Goal: Contribute content: Add original content to the website for others to see

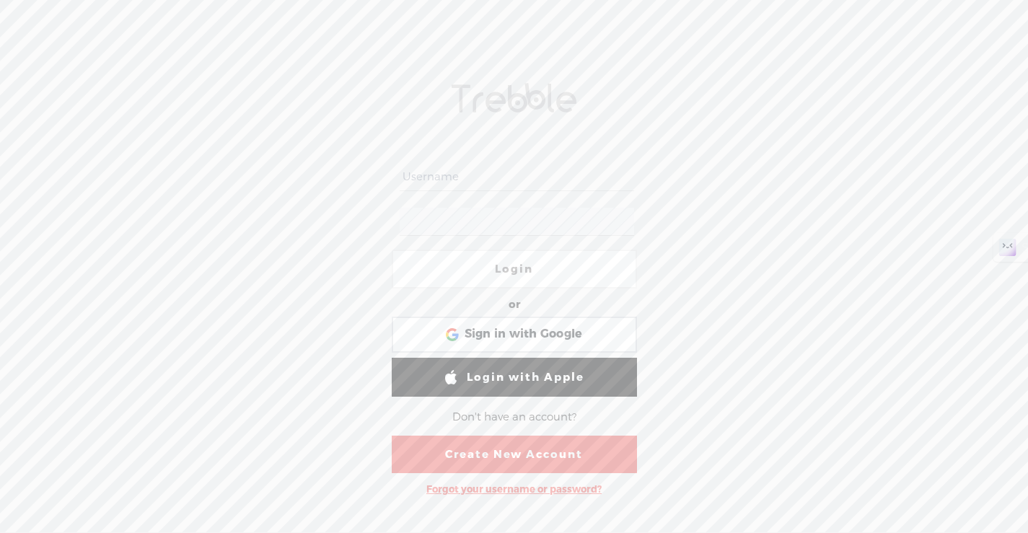
click at [540, 266] on link "Login" at bounding box center [514, 269] width 245 height 39
click at [524, 161] on div at bounding box center [514, 177] width 245 height 45
click at [514, 188] on input "text" at bounding box center [517, 177] width 235 height 28
click at [728, 205] on div "Login or Login with Facebook Sign in with Google Sign in with Google. Opens in …" at bounding box center [514, 286] width 1028 height 494
click at [566, 171] on input "text" at bounding box center [517, 177] width 235 height 28
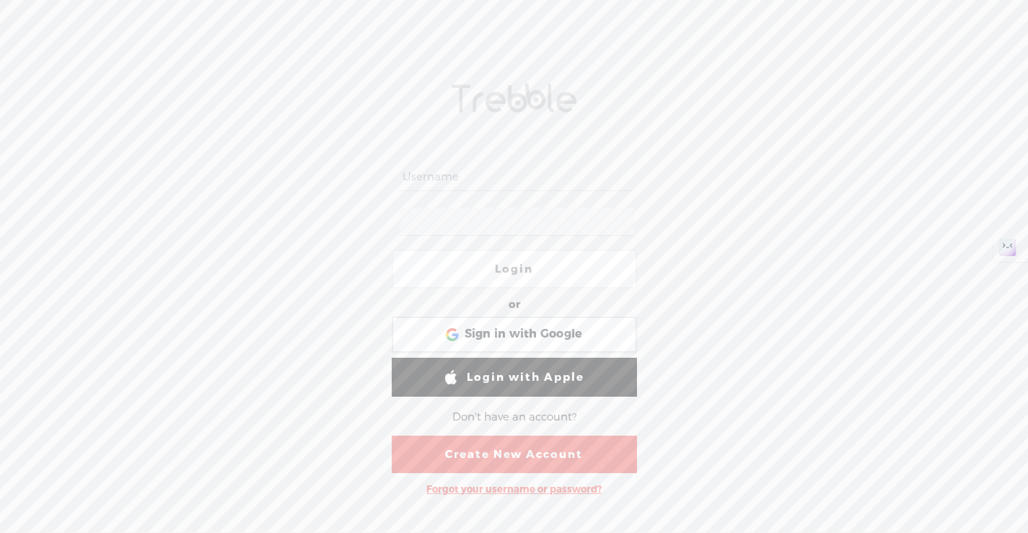
click at [733, 326] on div "Login or Login with Facebook Sign in with Google Sign in with Google. Opens in …" at bounding box center [514, 286] width 1028 height 494
click at [577, 454] on link "Create New Account" at bounding box center [514, 455] width 245 height 38
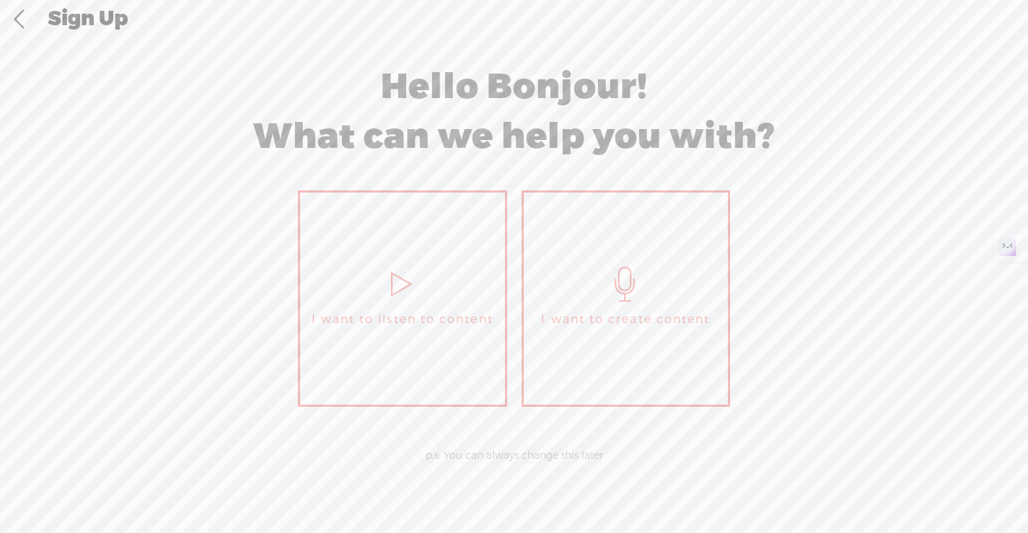
click at [470, 266] on link "I want to listen to content" at bounding box center [402, 298] width 209 height 216
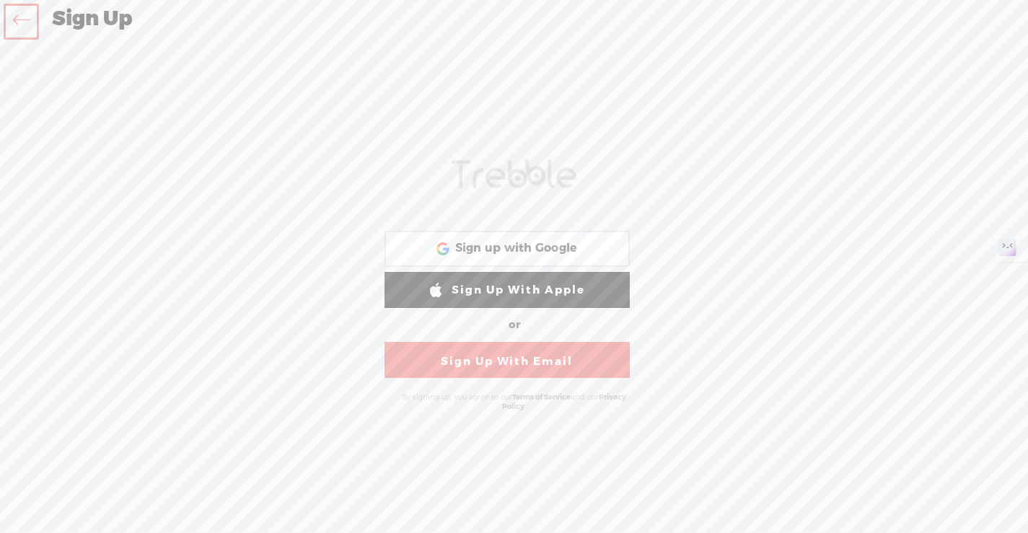
click at [570, 360] on link "Sign Up With Email" at bounding box center [507, 360] width 245 height 36
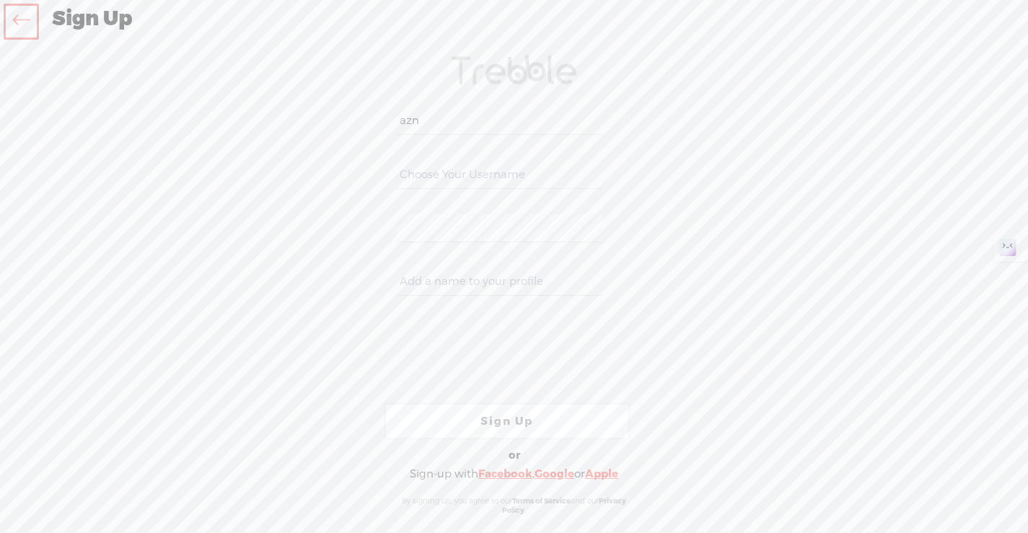
type input "aznhakgui@gmail.com"
click at [491, 168] on input "aznhakgui@gmail.com" at bounding box center [500, 175] width 206 height 28
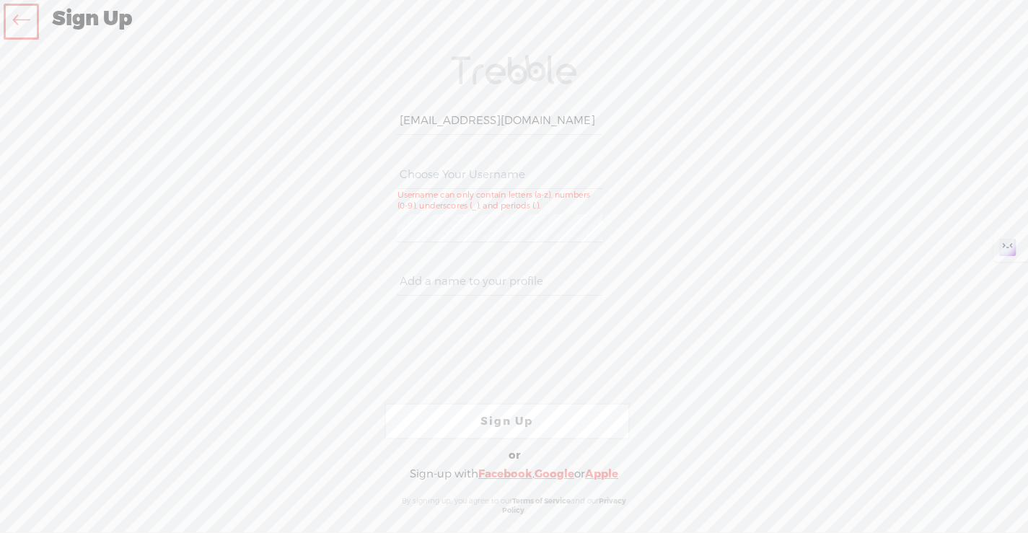
click at [441, 116] on input "aznhakgui@gmail.com" at bounding box center [500, 121] width 206 height 28
type input "a"
type input "kevinyee"
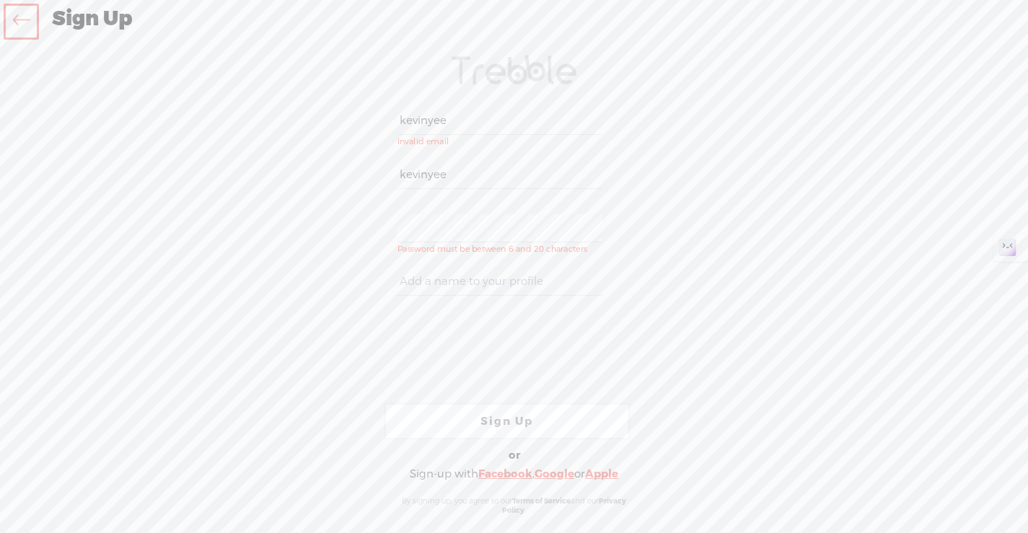
type input "kevinyee"
type input "Consulting123"
click at [464, 293] on input "Consulting123" at bounding box center [500, 282] width 206 height 28
type input "Kevin Yee"
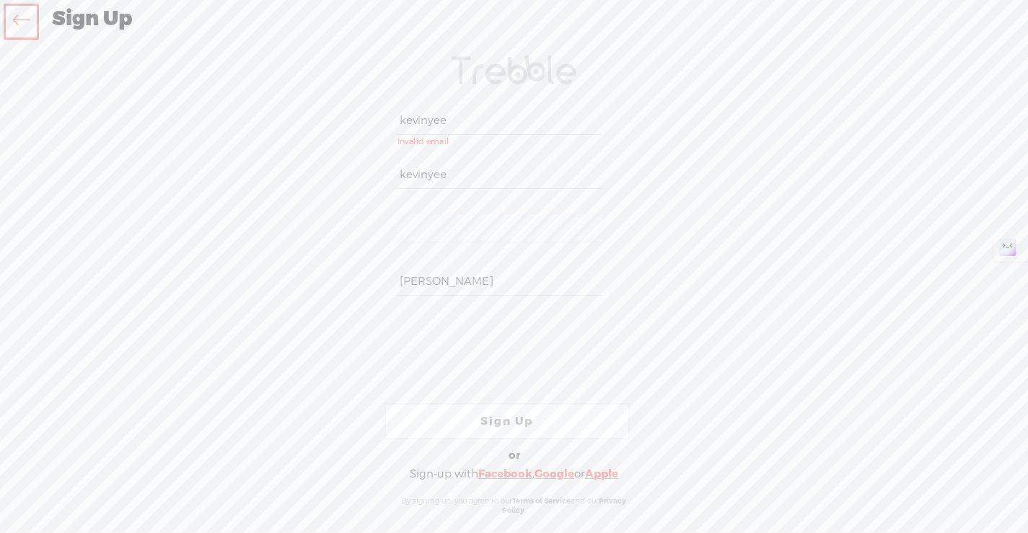
click at [458, 178] on input "kevinyee" at bounding box center [500, 175] width 206 height 28
click at [471, 121] on input "kevinyee" at bounding box center [500, 121] width 206 height 28
click at [457, 168] on input "kevinyee" at bounding box center [500, 175] width 206 height 28
type input "kevinyee"
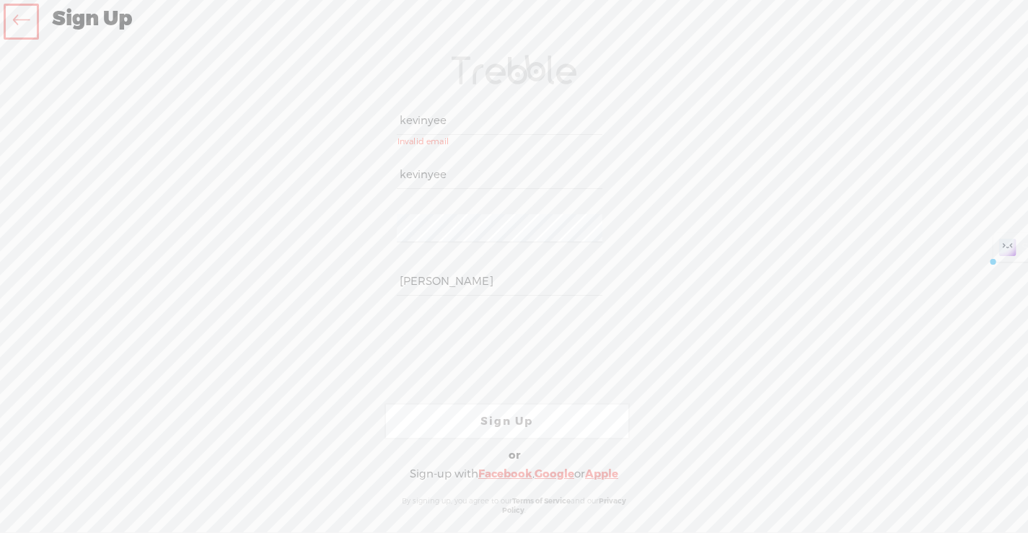
click at [474, 114] on input "kevinyee" at bounding box center [500, 121] width 206 height 28
type input "aznhakgui@gmail.com"
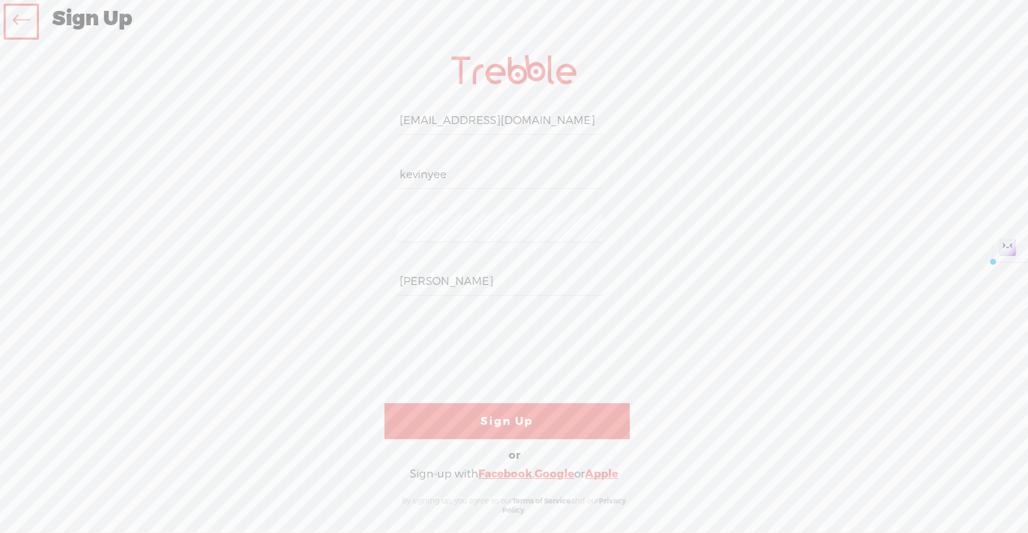
click at [498, 429] on link "Sign Up" at bounding box center [507, 421] width 245 height 36
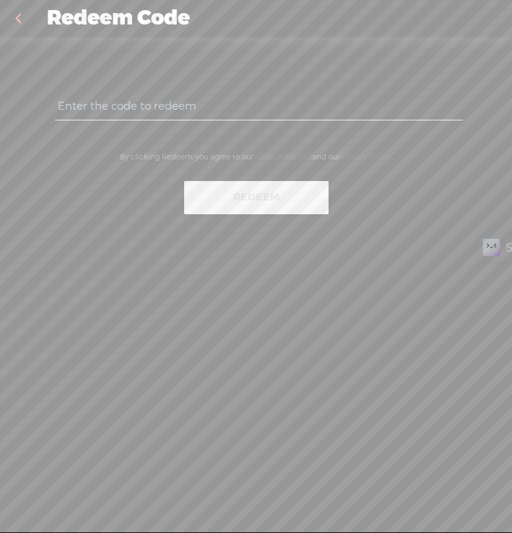
click at [151, 108] on input "text" at bounding box center [259, 106] width 408 height 28
paste input "72RX-KC5J-QQE3-SP8K-0823"
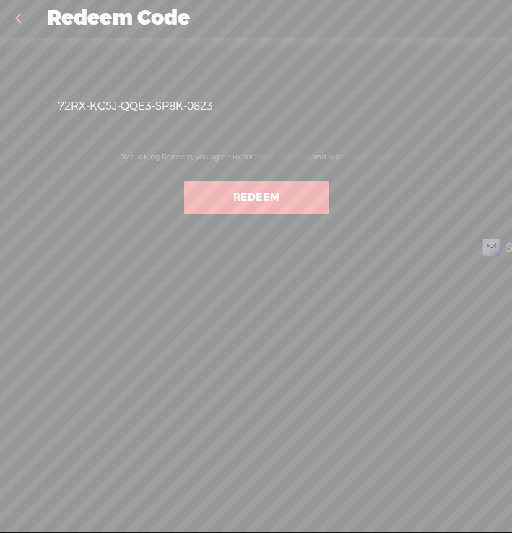
type input "72RX-KC5J-QQE3-SP8K-0823"
click at [235, 203] on button "Redeem" at bounding box center [256, 197] width 144 height 33
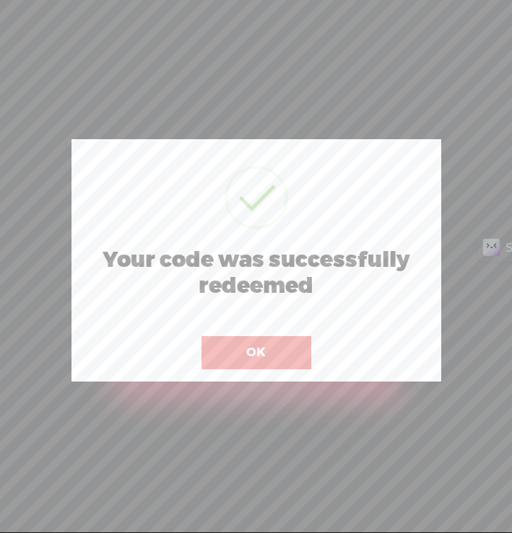
click at [258, 354] on button "OK" at bounding box center [256, 352] width 110 height 33
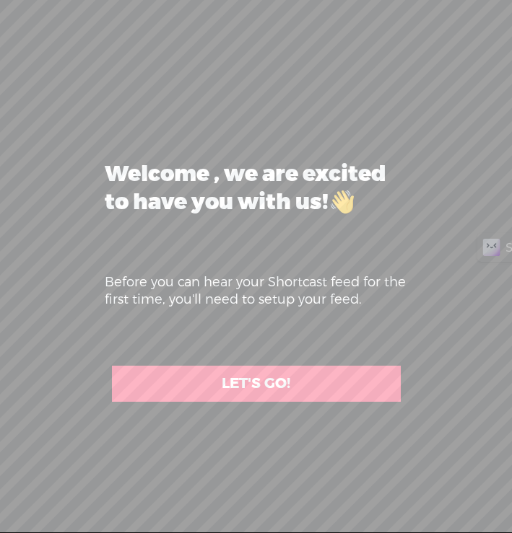
click at [227, 390] on link "LET'S GO!" at bounding box center [256, 384] width 289 height 36
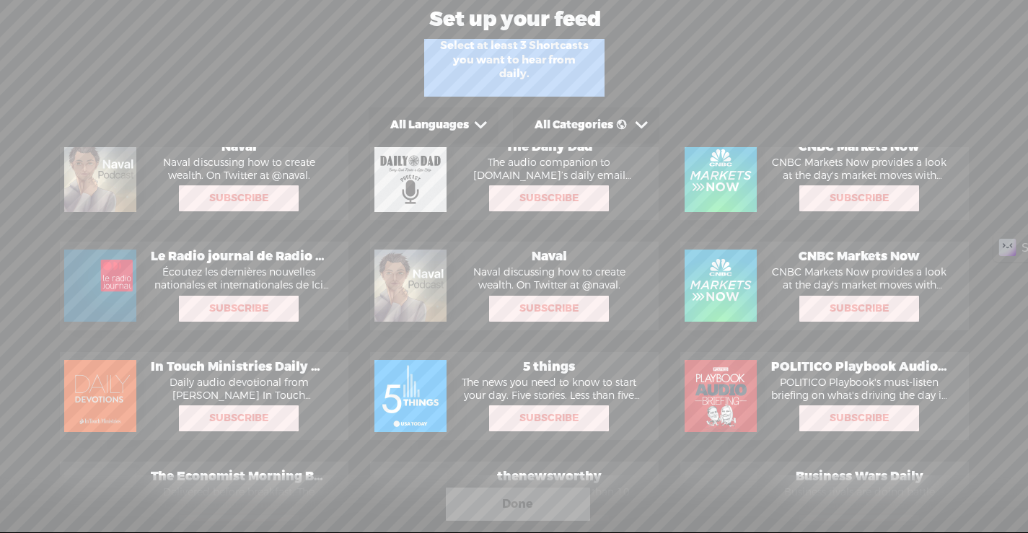
scroll to position [680, 0]
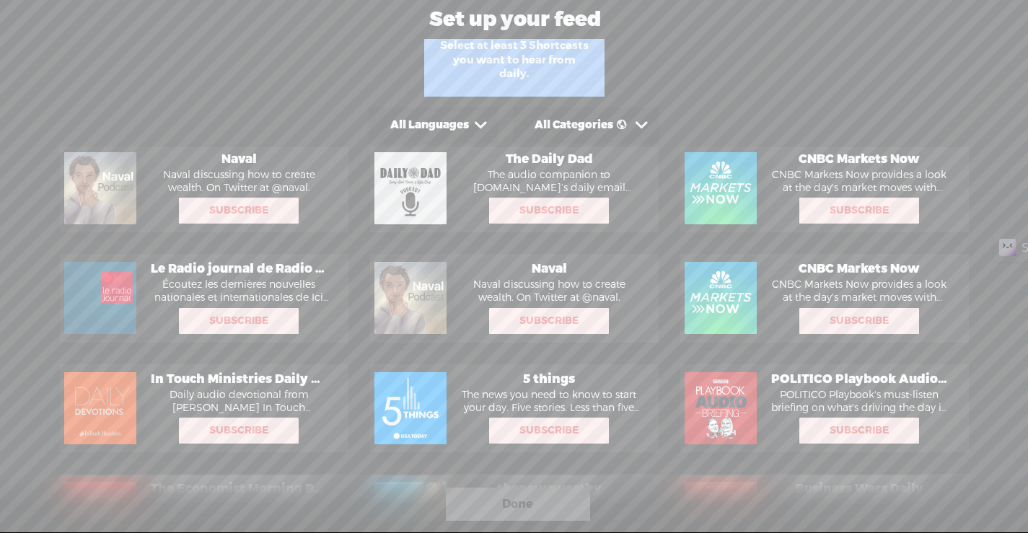
click at [237, 215] on span "Subscribe" at bounding box center [238, 210] width 117 height 23
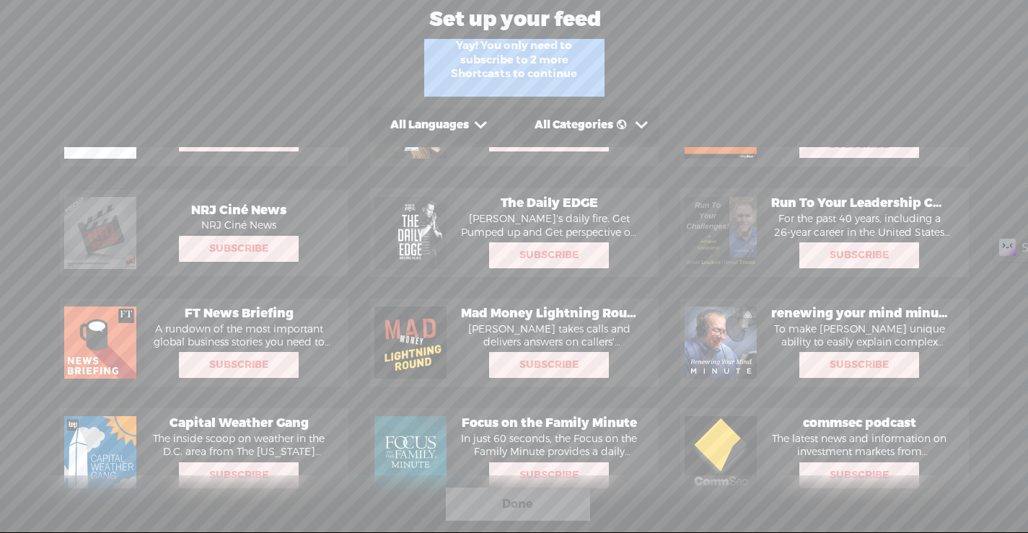
scroll to position [2065, 0]
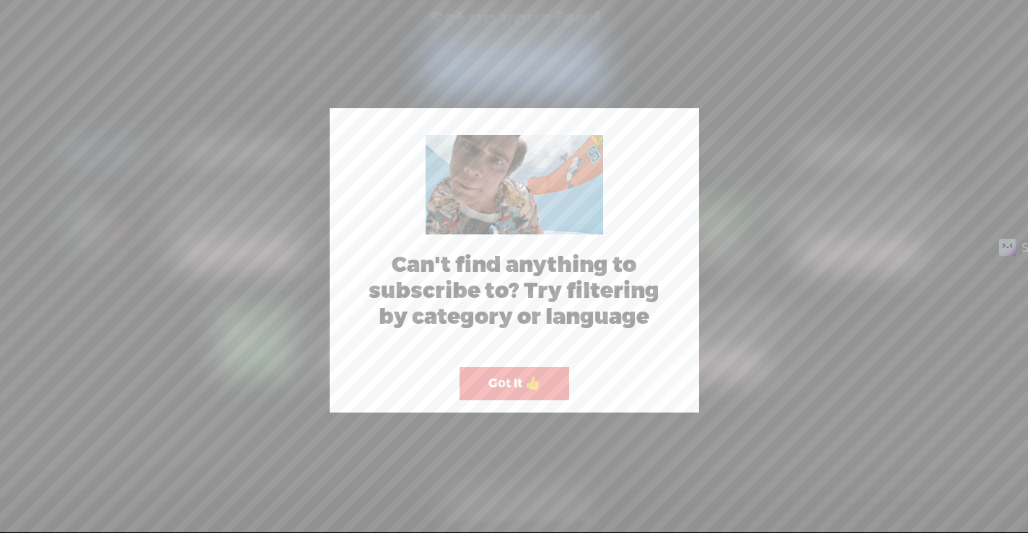
click at [522, 386] on button "Got It 👍" at bounding box center [515, 383] width 110 height 33
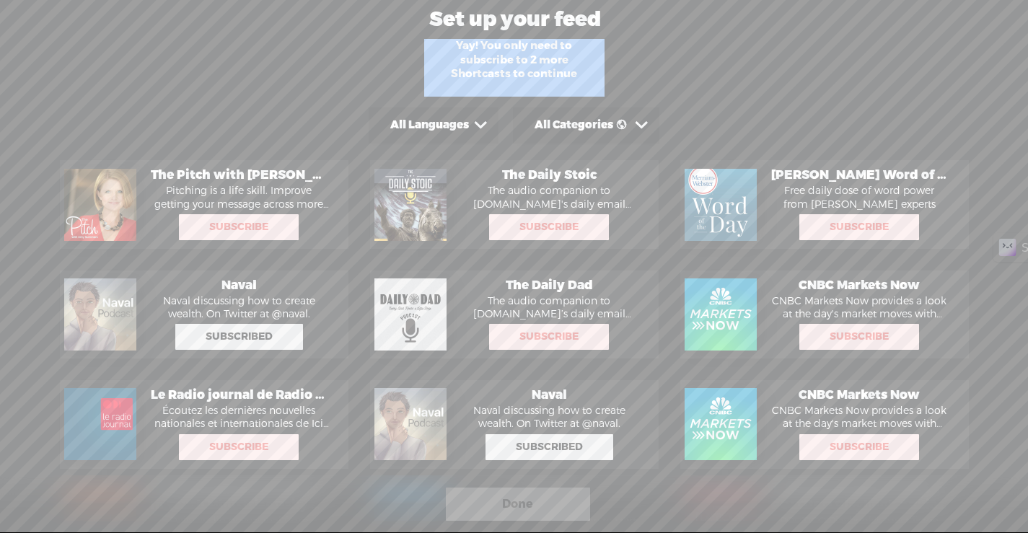
scroll to position [553, 0]
click at [544, 237] on div "Subscribe Tap here to add this to your daily listen" at bounding box center [549, 227] width 120 height 26
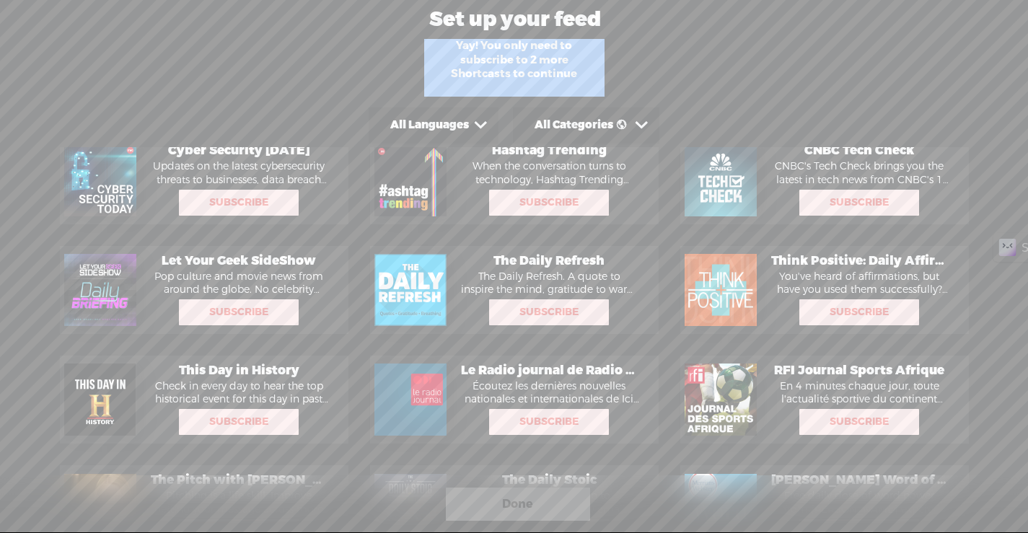
scroll to position [502, 0]
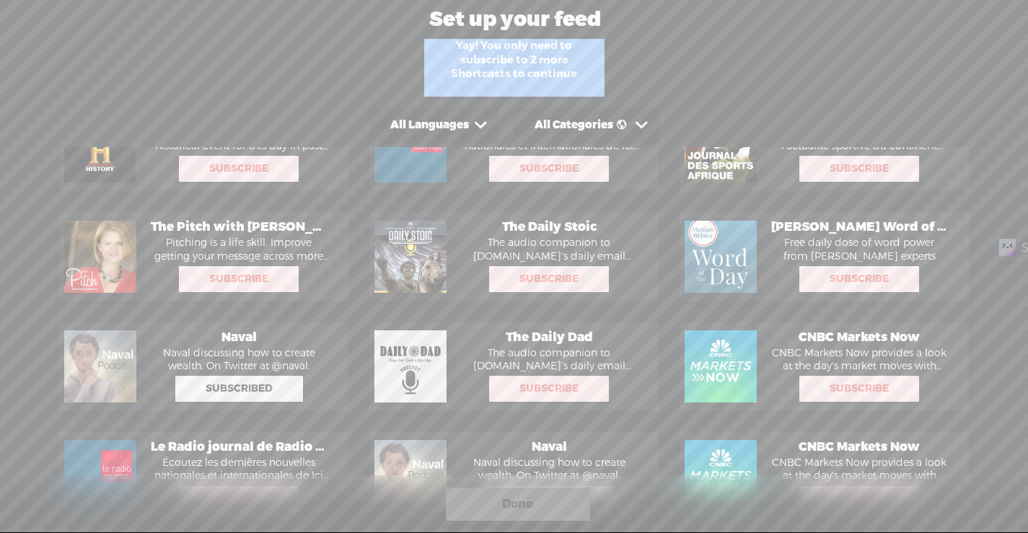
click at [517, 281] on span "Subscribe" at bounding box center [549, 279] width 117 height 23
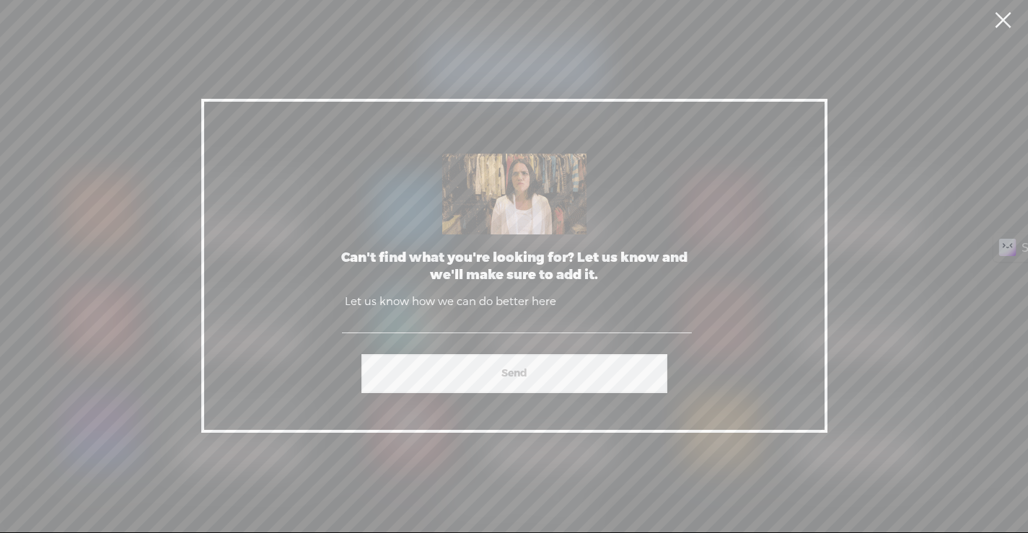
scroll to position [14, 0]
click at [690, 57] on div "Can't find what you're looking for? Let us know and we'll make sure to add it. …" at bounding box center [514, 266] width 1028 height 533
click at [574, 333] on textarea at bounding box center [517, 312] width 350 height 41
click at [577, 319] on textarea at bounding box center [517, 312] width 350 height 41
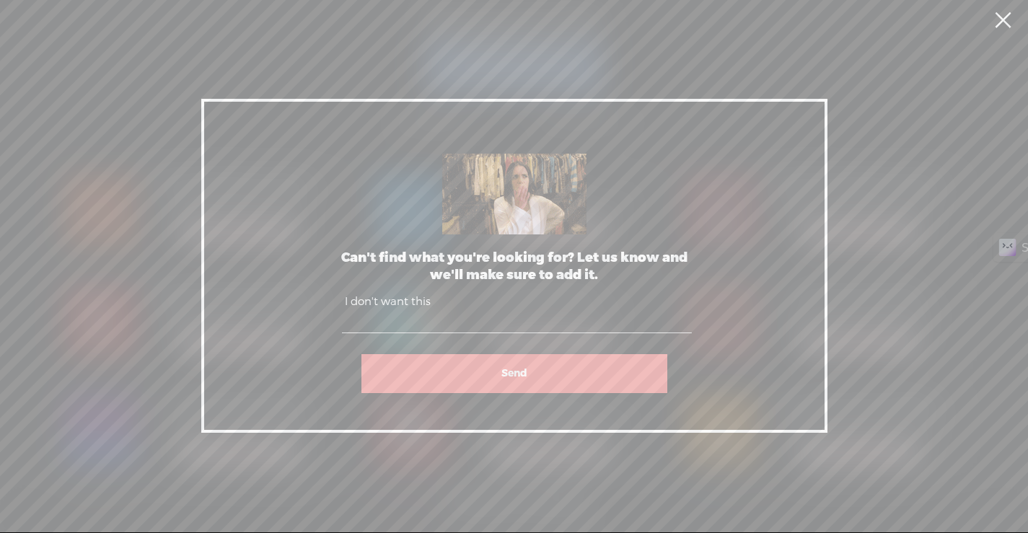
type textarea "I don't want this"
click at [517, 373] on span "Send" at bounding box center [515, 374] width 26 height 22
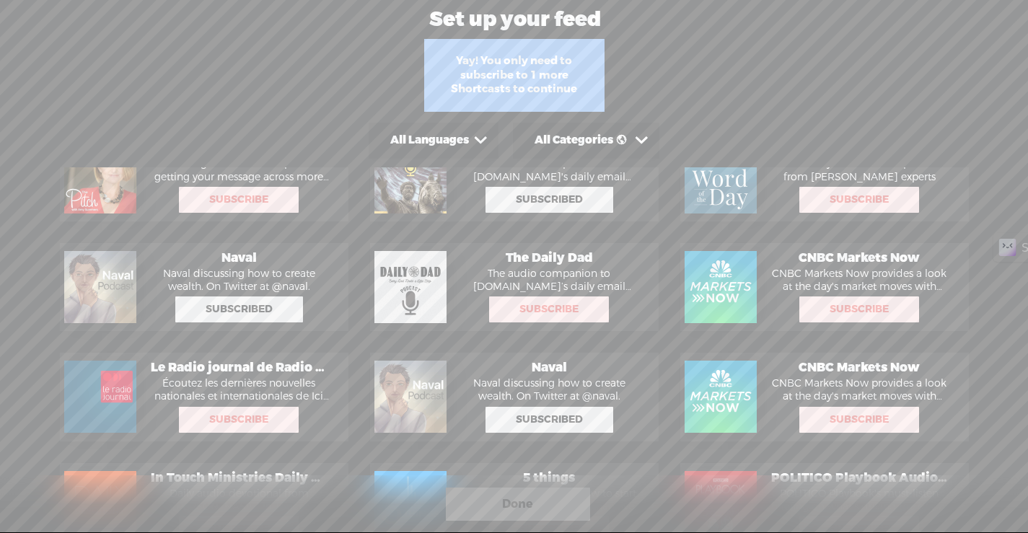
scroll to position [812, 0]
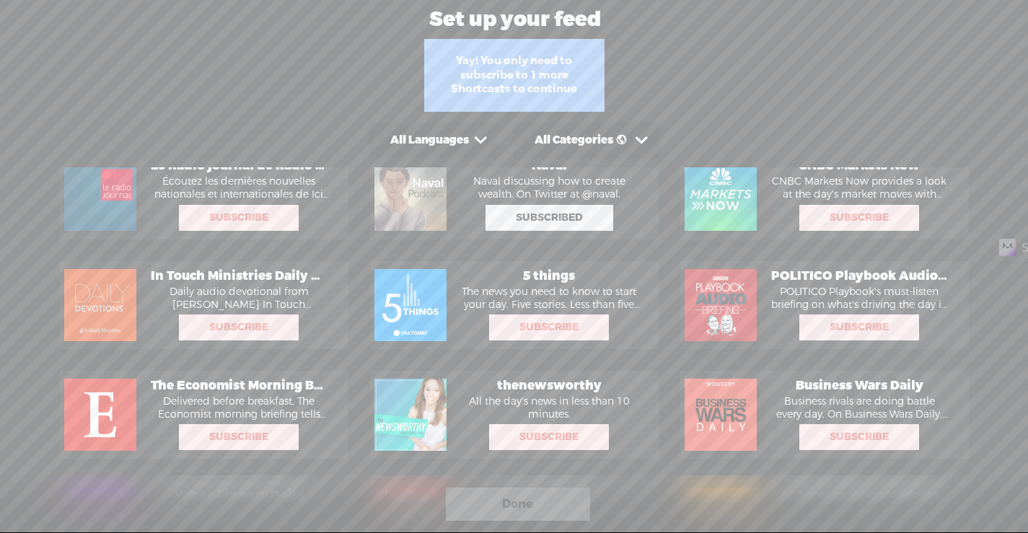
click at [502, 326] on span "Subscribe" at bounding box center [549, 327] width 117 height 23
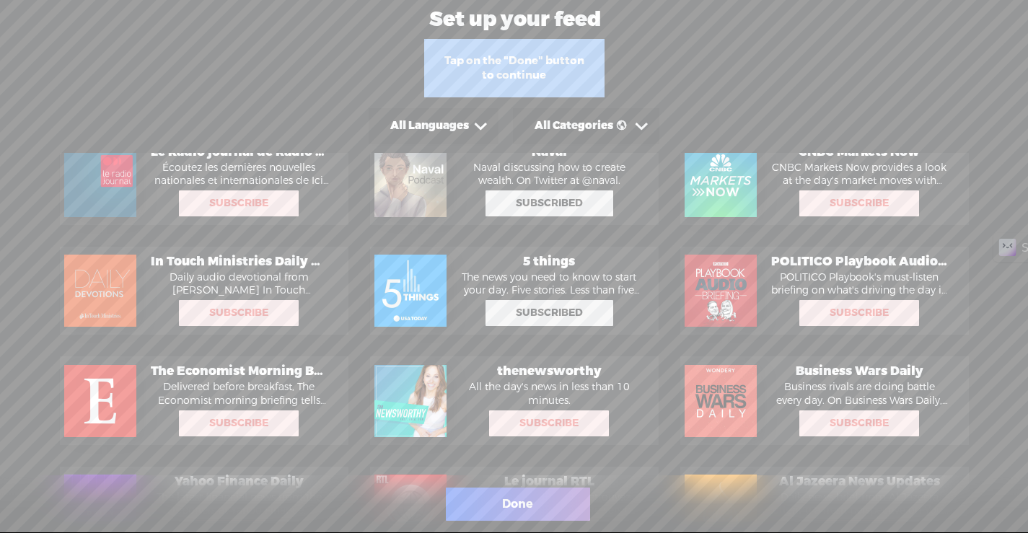
click at [540, 504] on body "Hold on tight . . . I don't want this kevinyee HOME MY CONTENT MY CHANNEL MY LI…" at bounding box center [514, 266] width 1028 height 533
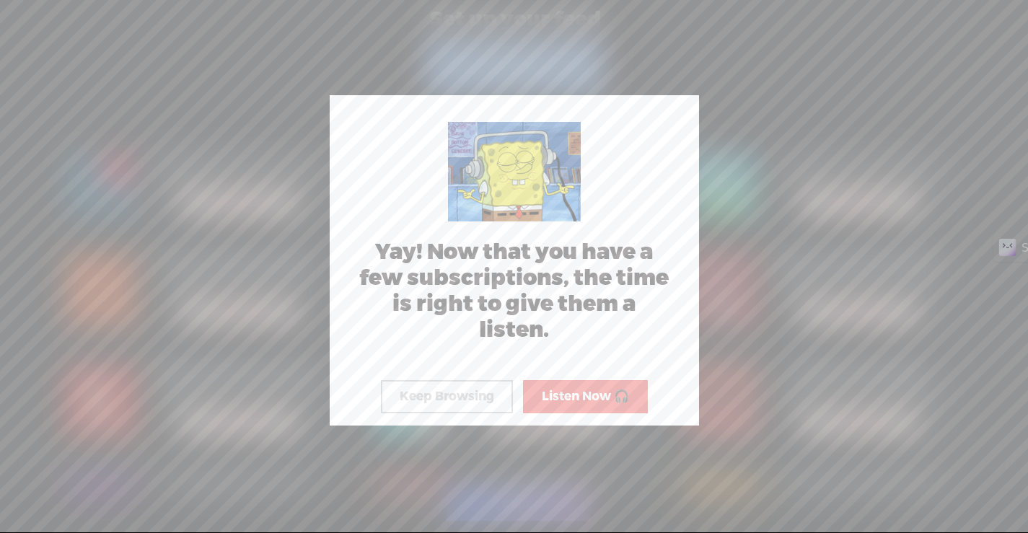
click at [494, 395] on button "Keep Browsing" at bounding box center [447, 396] width 132 height 33
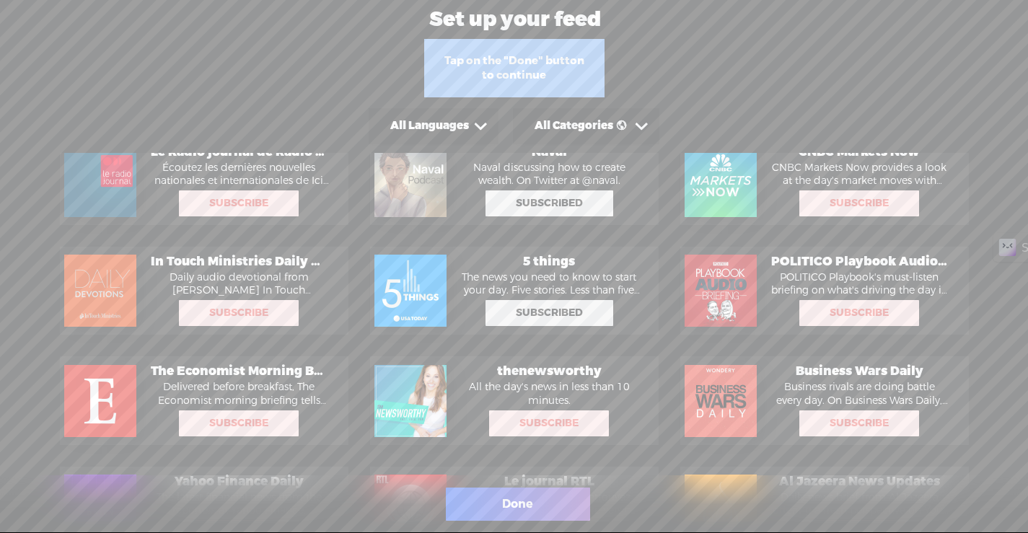
click at [494, 395] on body "Hold on tight . . . I don't want this kevinyee HOME MY CONTENT MY CHANNEL MY LI…" at bounding box center [514, 266] width 1028 height 533
click at [534, 493] on div "Done" at bounding box center [518, 504] width 144 height 33
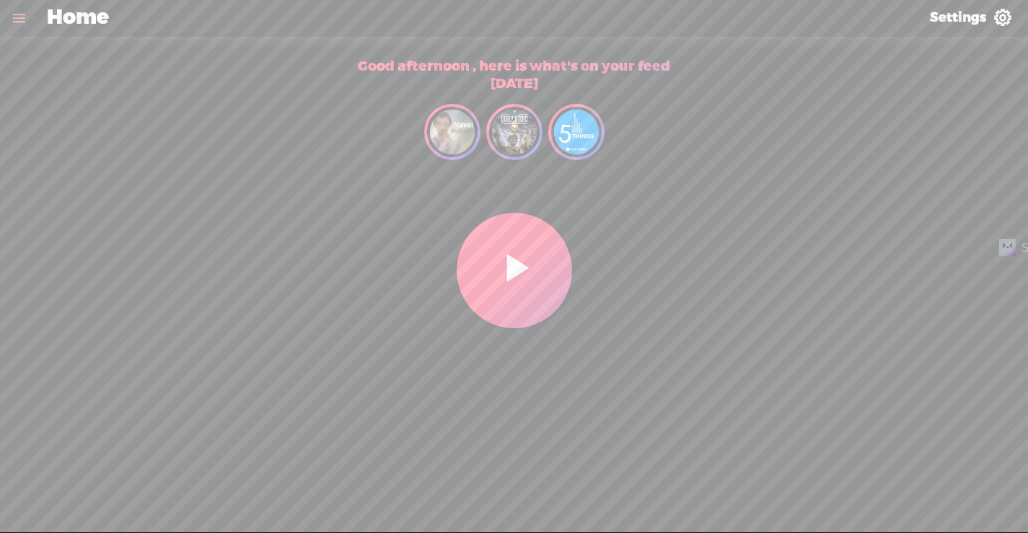
click at [955, 15] on span "Settings" at bounding box center [958, 17] width 56 height 17
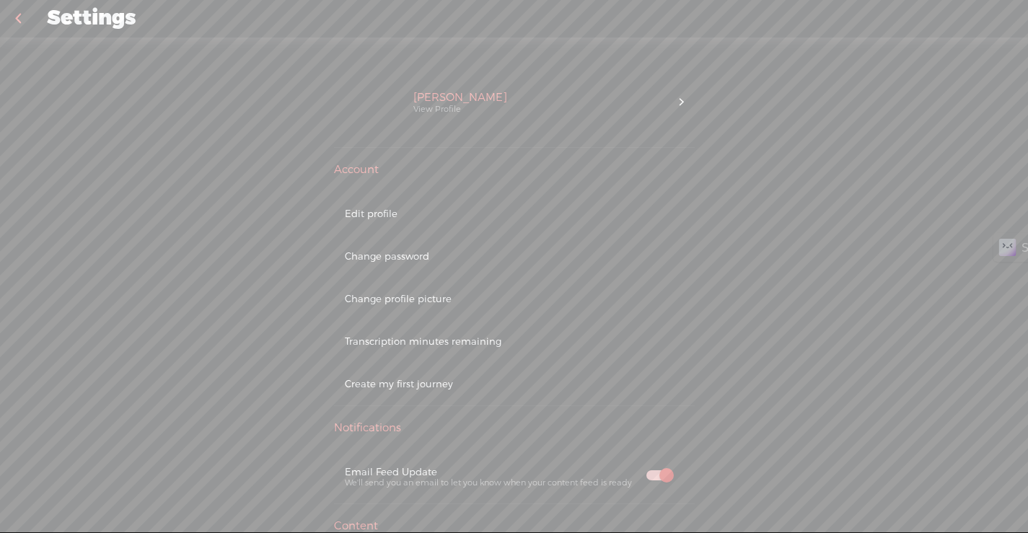
click at [232, 81] on div "Upgrade To Trebble Plus Kevin Yee View Profile Account Edit profile Change pass…" at bounding box center [514, 293] width 1028 height 510
click at [18, 14] on link at bounding box center [18, 19] width 36 height 38
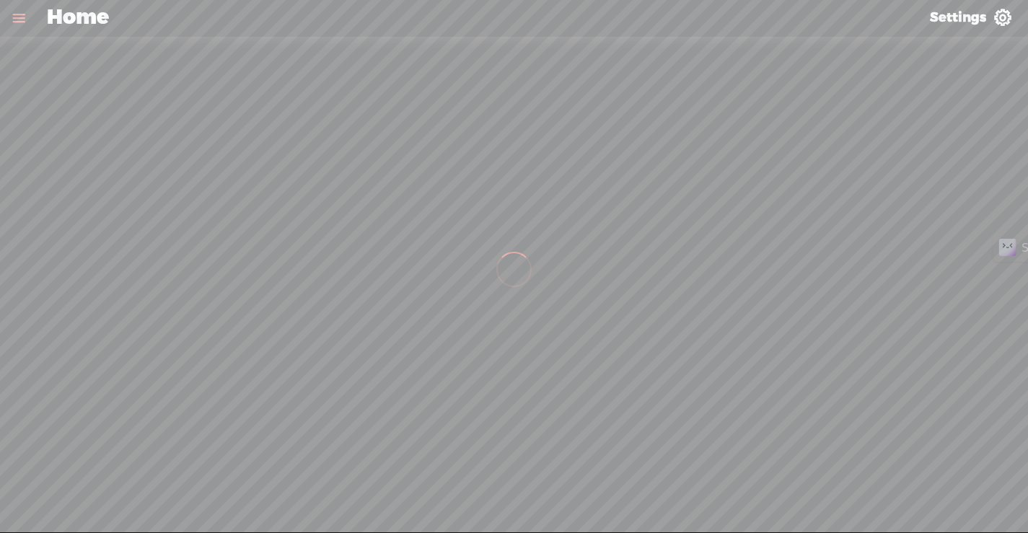
click at [18, 19] on link at bounding box center [19, 18] width 38 height 38
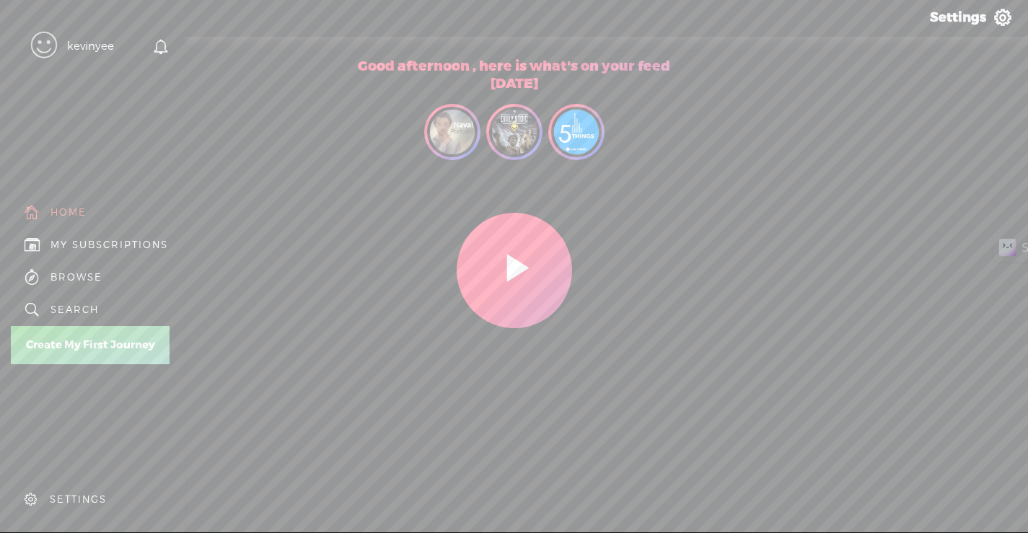
click at [69, 241] on div "MY SUBSCRIPTIONS" at bounding box center [110, 245] width 118 height 12
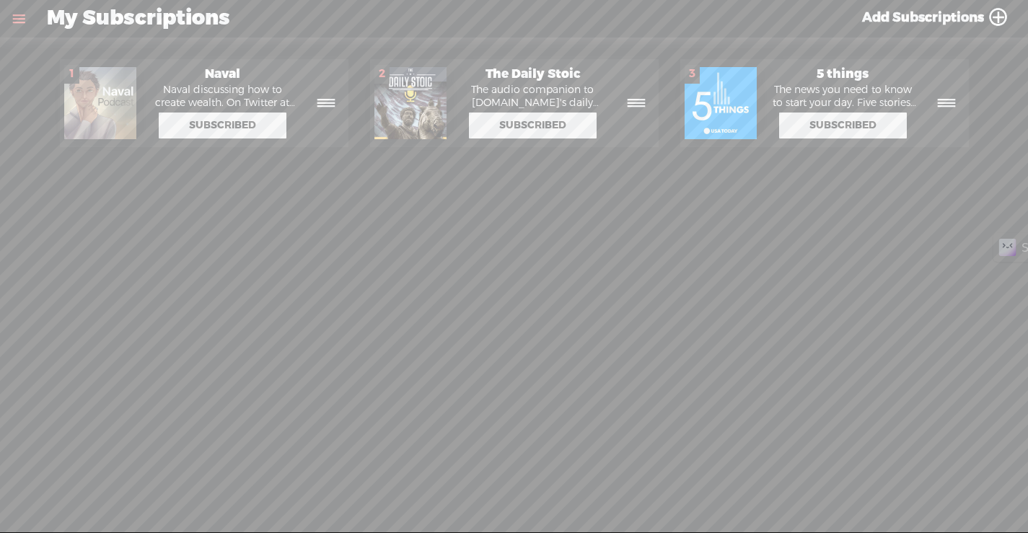
click at [49, 32] on span "My Subscriptions" at bounding box center [138, 19] width 183 height 38
click at [35, 23] on link at bounding box center [19, 19] width 38 height 38
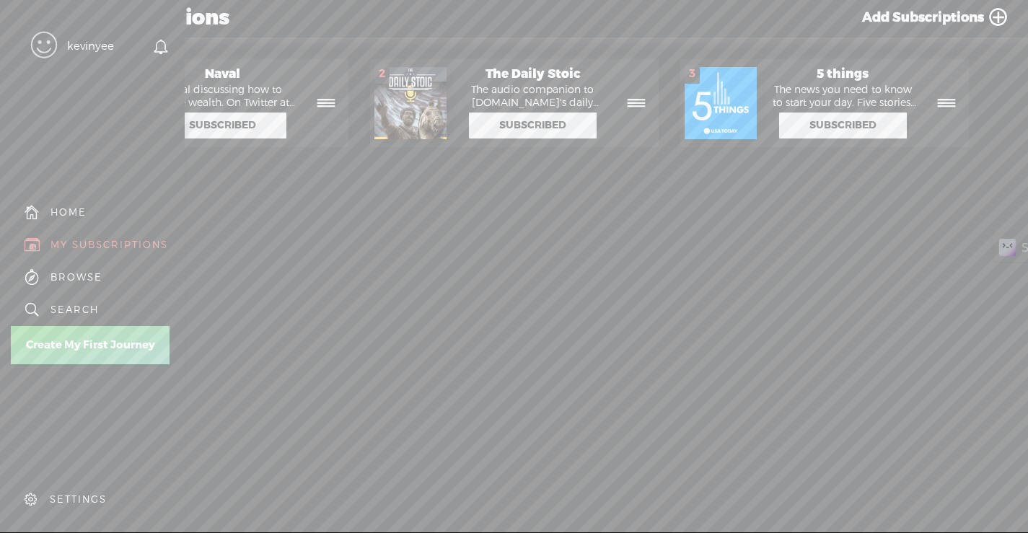
click at [82, 274] on div "BROWSE" at bounding box center [77, 277] width 52 height 12
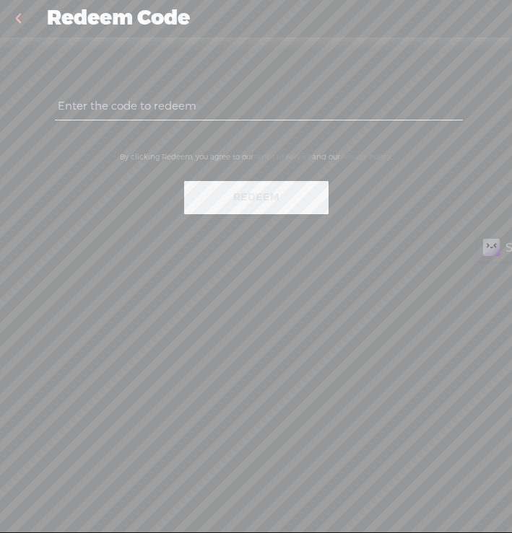
click at [112, 108] on input "text" at bounding box center [259, 106] width 408 height 28
paste input "72RX-KC5J-QQE3-SP8K-0823"
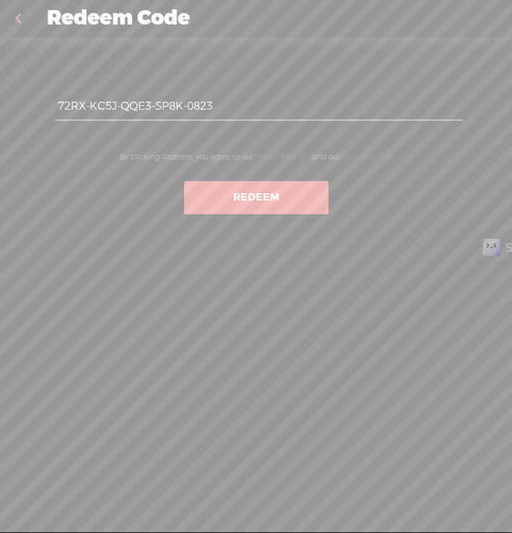
type input "72RX-KC5J-QQE3-SP8K-0823"
click at [255, 208] on button "Redeem" at bounding box center [256, 197] width 144 height 33
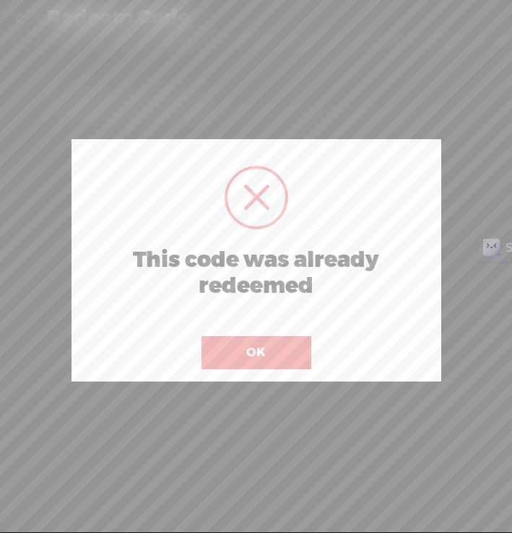
click at [220, 354] on button "OK" at bounding box center [256, 352] width 110 height 33
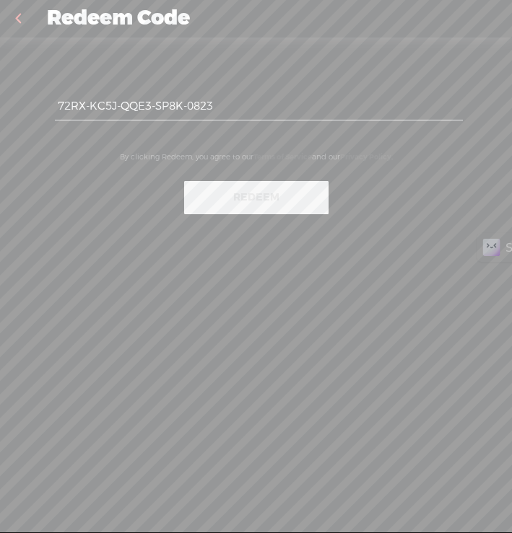
click at [212, 99] on input "72RX-KC5J-QQE3-SP8K-0823" at bounding box center [259, 106] width 408 height 28
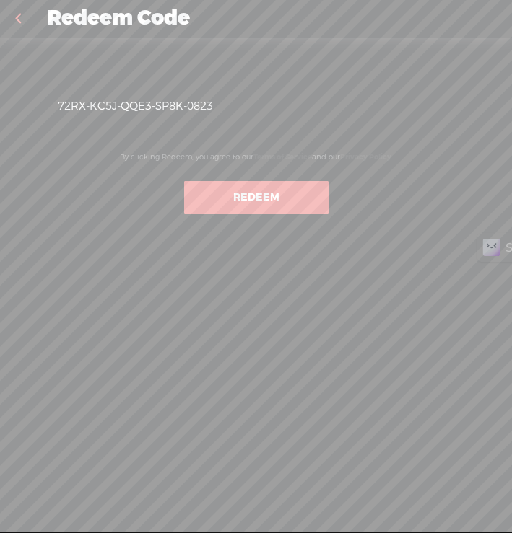
click at [212, 99] on input "72RX-KC5J-QQE3-SP8K-0823" at bounding box center [259, 106] width 408 height 28
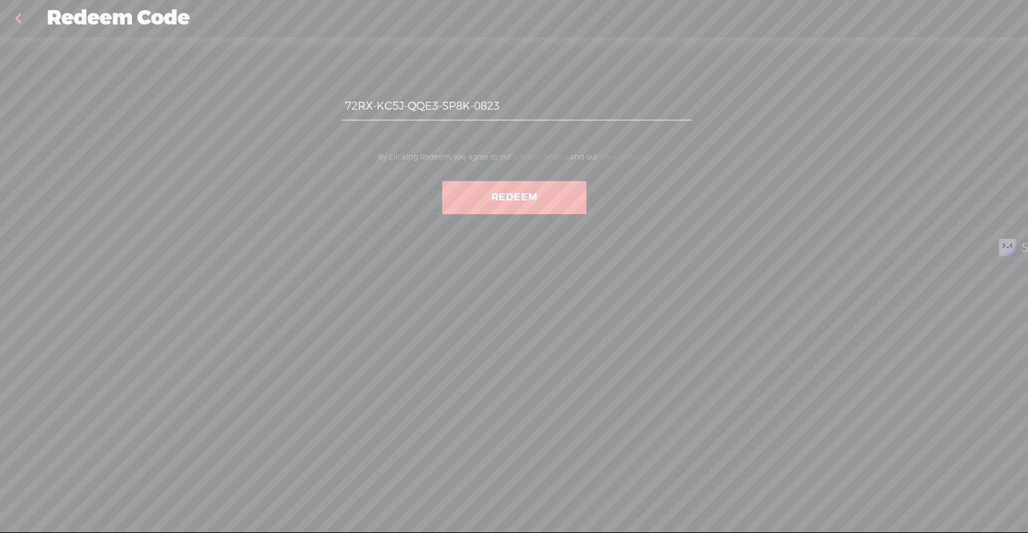
click at [608, 356] on div "72RX-KC5J-QQE3-SP8K-0823 By clicking Redeem, you agree to our Terms of Service …" at bounding box center [514, 293] width 1028 height 510
click at [538, 198] on button "Redeem" at bounding box center [514, 197] width 144 height 33
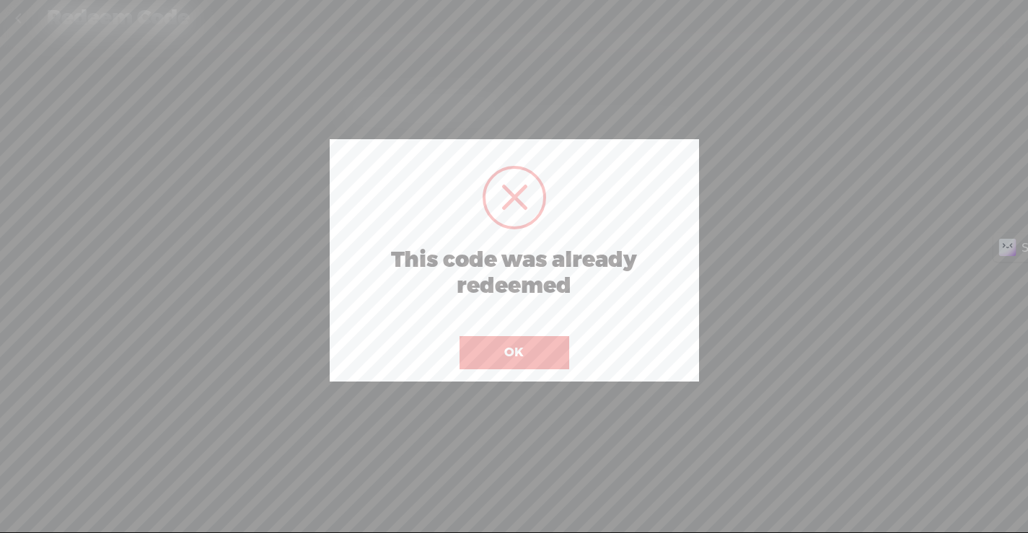
click at [495, 336] on button "OK" at bounding box center [515, 352] width 110 height 33
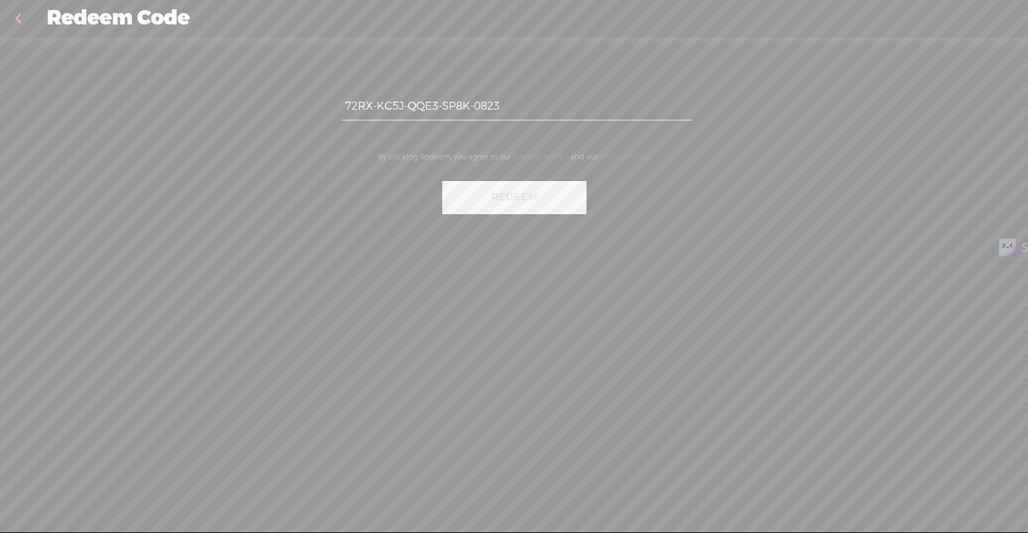
click at [203, 110] on div "72RX-KC5J-QQE3-SP8K-0823 By clicking Redeem, you agree to our Terms of Service …" at bounding box center [514, 293] width 1028 height 510
click at [32, 20] on link at bounding box center [18, 19] width 36 height 38
click at [11, 24] on link at bounding box center [18, 19] width 36 height 38
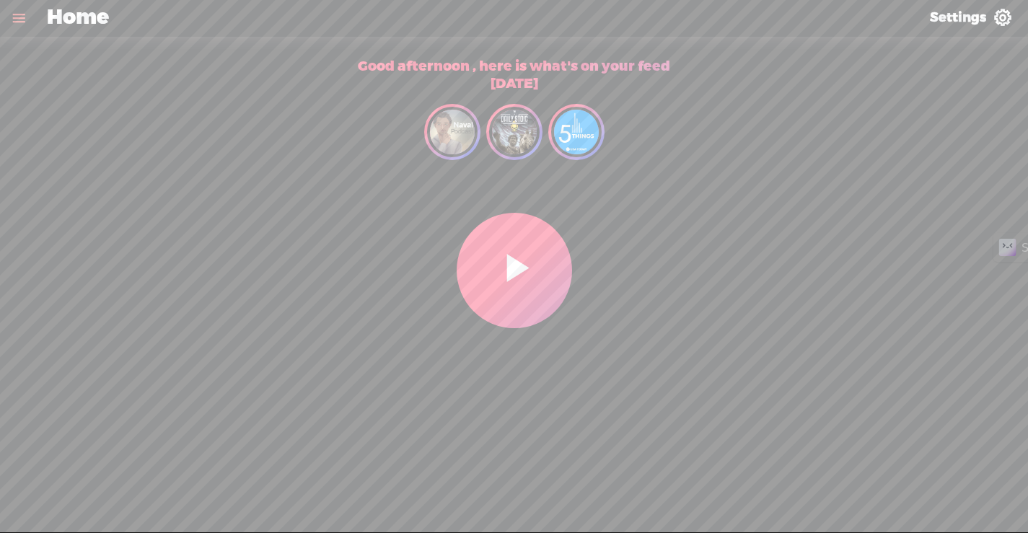
click at [527, 252] on t at bounding box center [513, 270] width 29 height 56
click at [525, 283] on span "Pause My Feed" at bounding box center [514, 270] width 118 height 118
click at [998, 27] on link "Settings" at bounding box center [971, 18] width 114 height 38
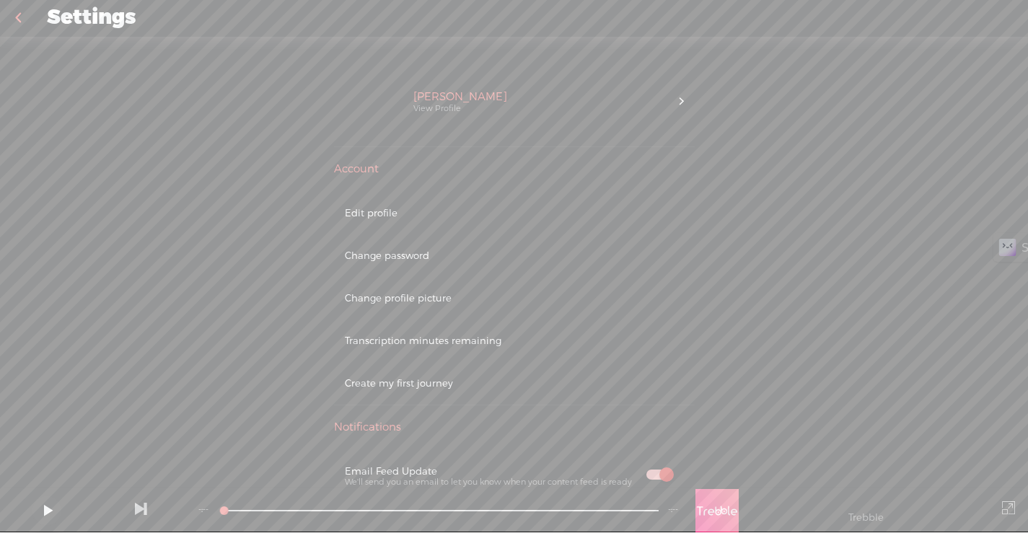
click at [24, 29] on link at bounding box center [18, 18] width 36 height 38
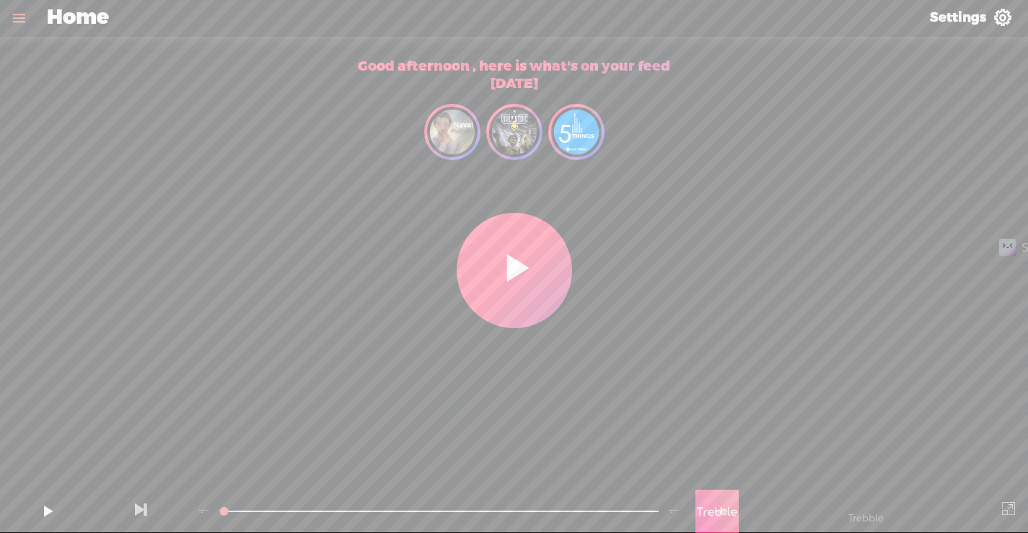
click at [22, 19] on link at bounding box center [19, 18] width 38 height 38
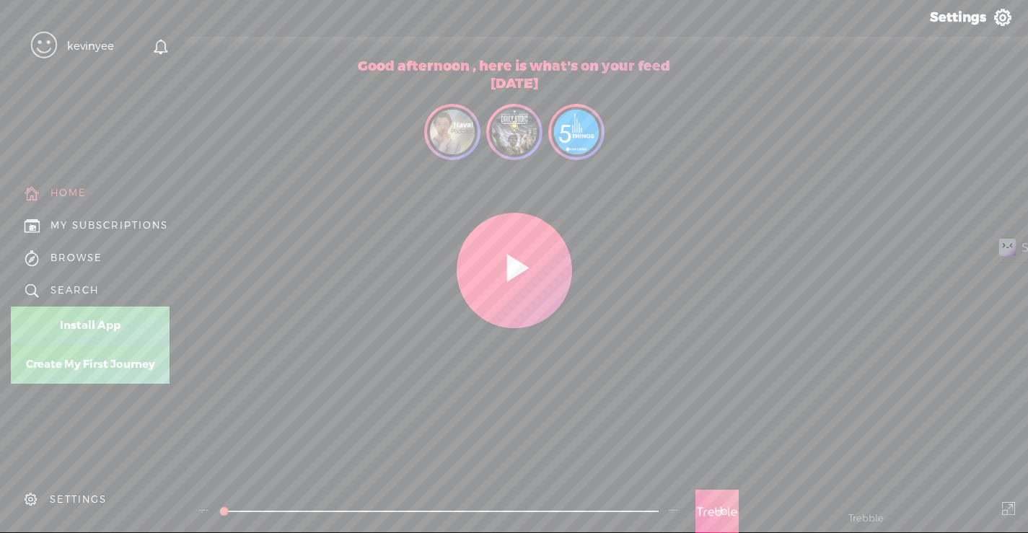
click at [103, 366] on link "Create My First Journey" at bounding box center [90, 365] width 159 height 38
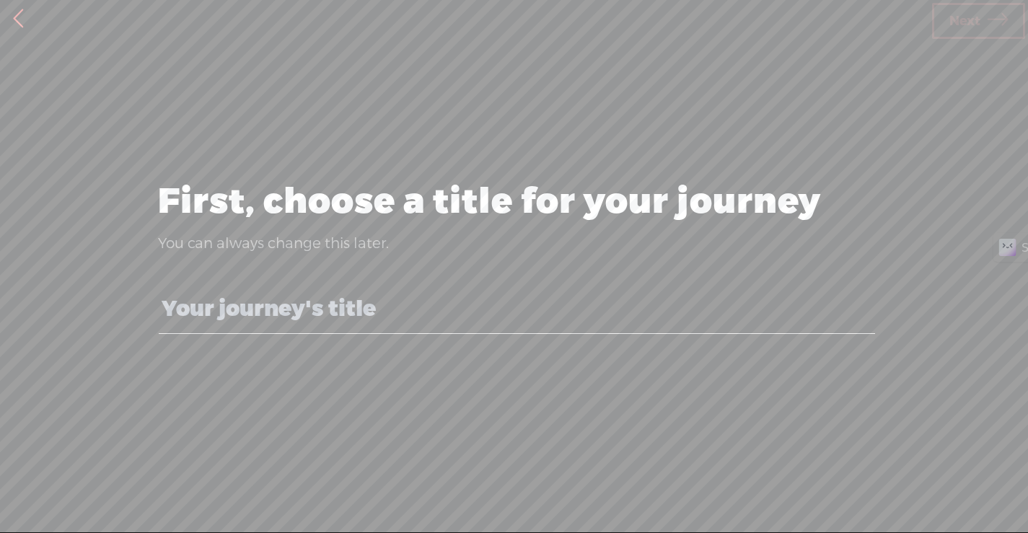
click at [295, 323] on input "text" at bounding box center [517, 309] width 717 height 50
type input "test"
click at [968, 25] on span "Next" at bounding box center [965, 21] width 31 height 37
click at [621, 270] on div "test" at bounding box center [514, 310] width 727 height 84
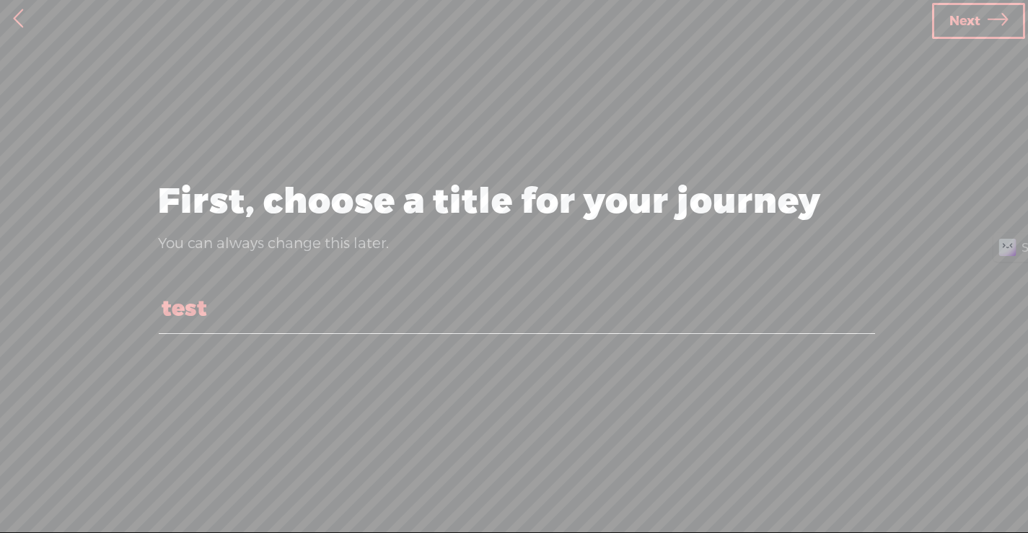
click at [988, 21] on icon at bounding box center [998, 21] width 20 height 37
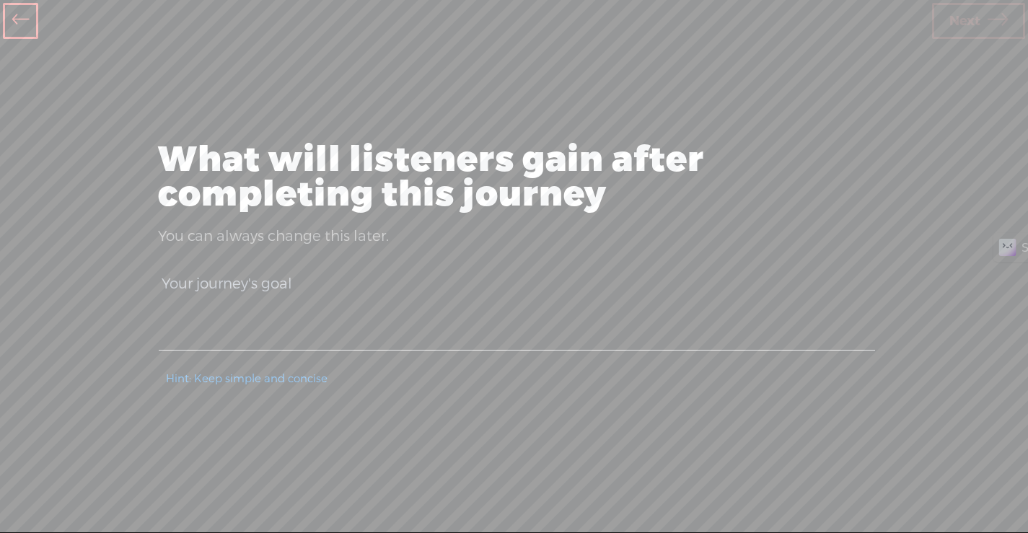
click at [39, 26] on div at bounding box center [20, 19] width 41 height 38
click at [17, 27] on icon at bounding box center [20, 21] width 17 height 32
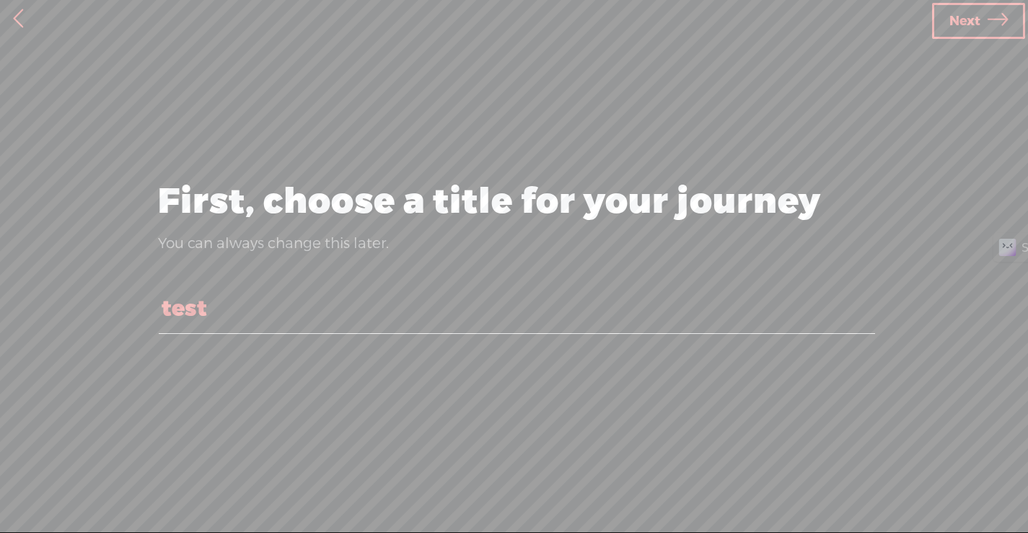
click at [17, 27] on link at bounding box center [18, 19] width 36 height 38
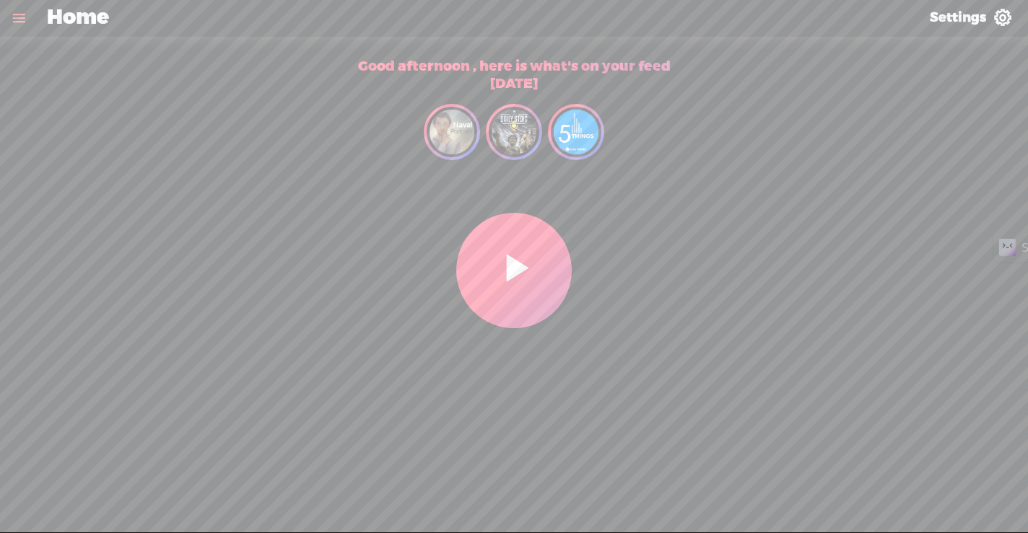
click at [553, 300] on span "Play My Feed" at bounding box center [514, 271] width 120 height 120
click at [537, 284] on span "Loading ..." at bounding box center [514, 271] width 120 height 120
click at [14, 26] on link at bounding box center [19, 18] width 38 height 38
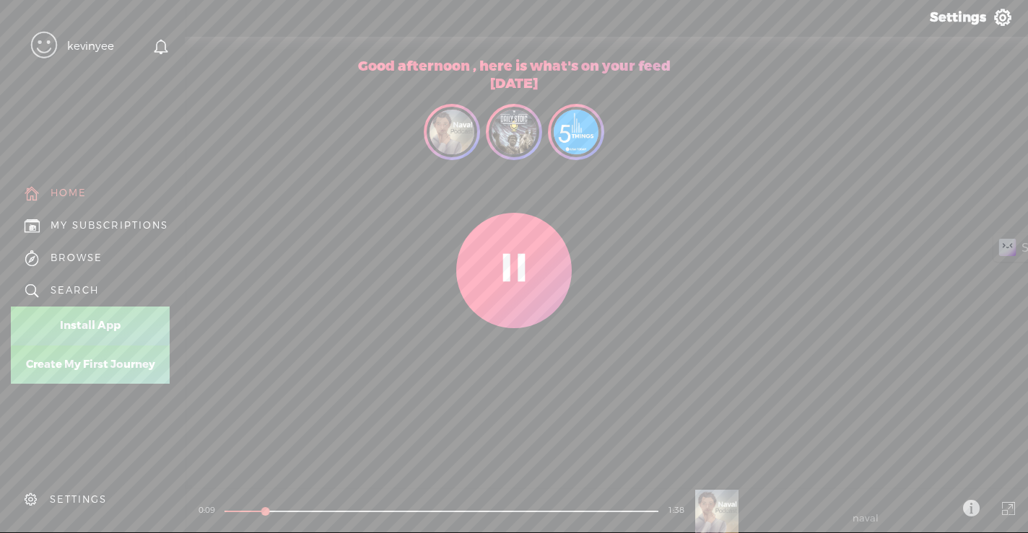
click at [73, 324] on link "Install App" at bounding box center [90, 326] width 159 height 38
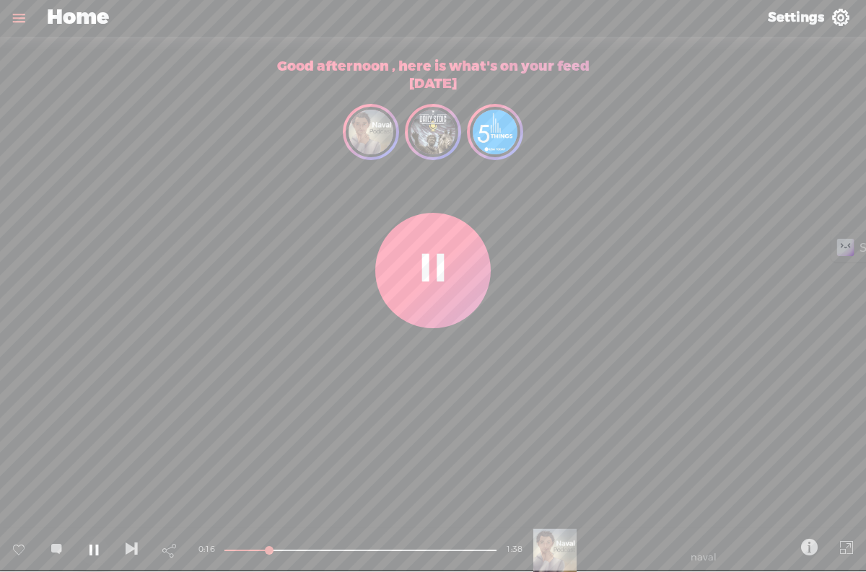
click at [14, 22] on link at bounding box center [19, 18] width 38 height 38
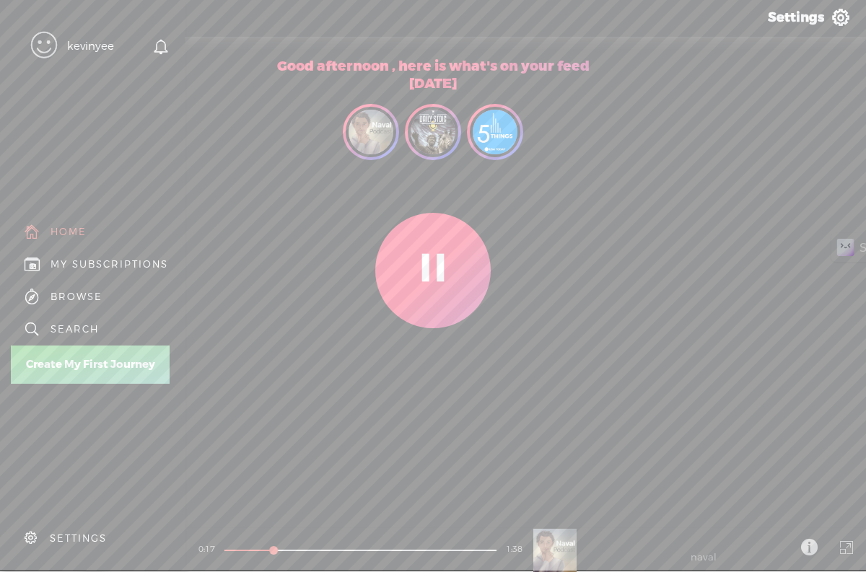
click at [87, 268] on div "MY SUBSCRIPTIONS" at bounding box center [92, 264] width 163 height 32
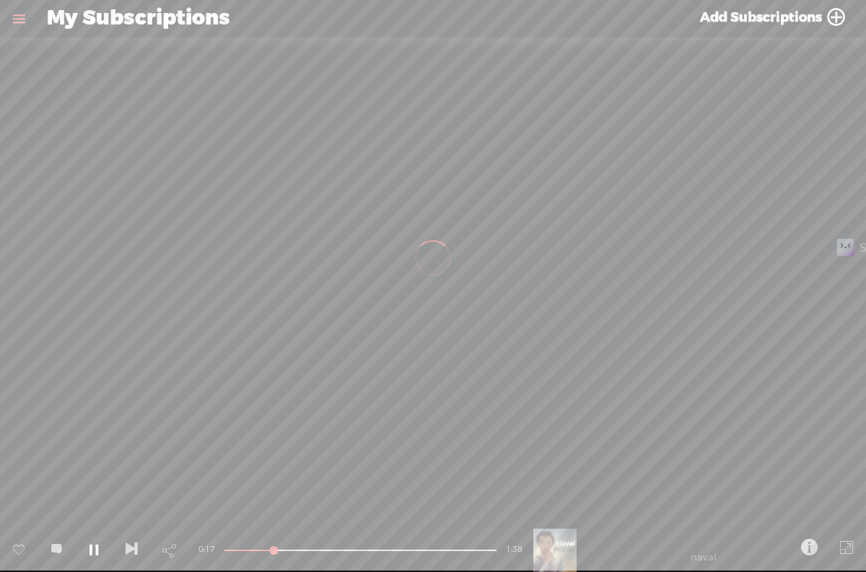
scroll to position [1, 0]
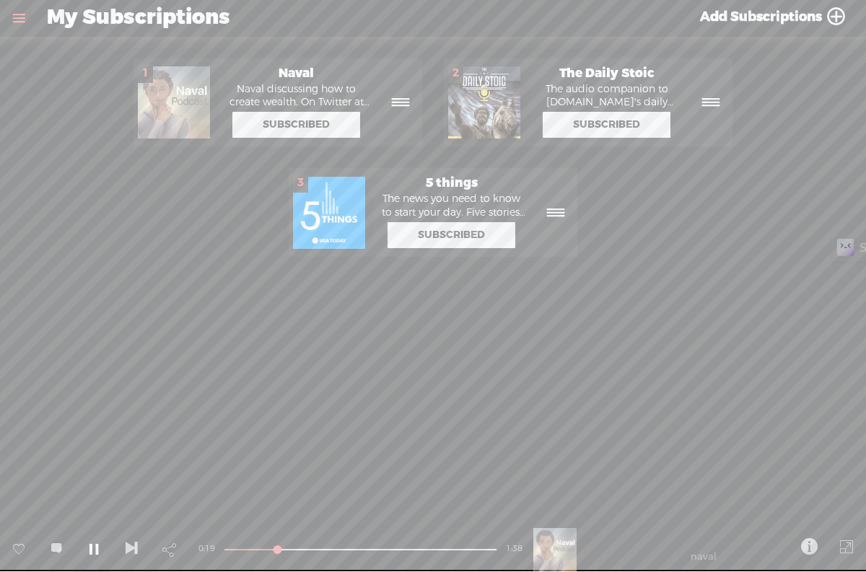
click at [22, 19] on link at bounding box center [19, 18] width 38 height 38
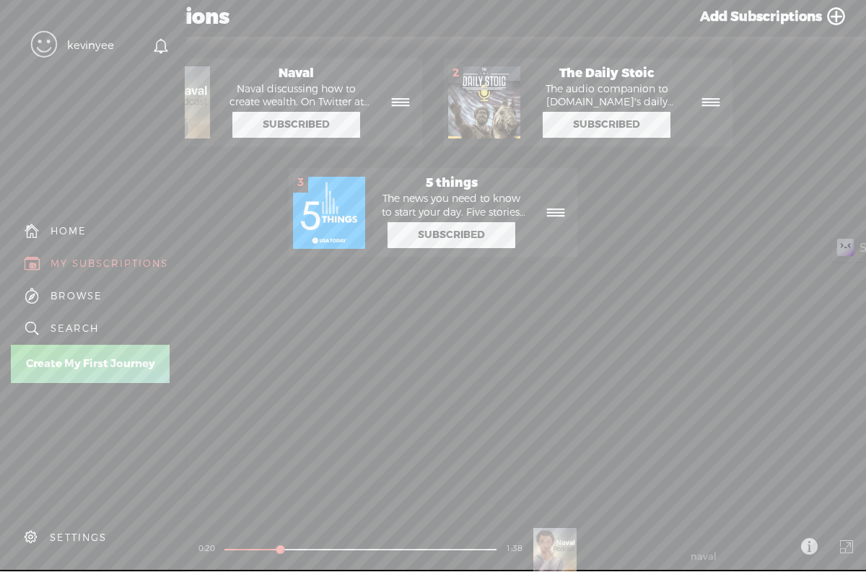
click at [84, 280] on div "BROWSE" at bounding box center [92, 296] width 163 height 32
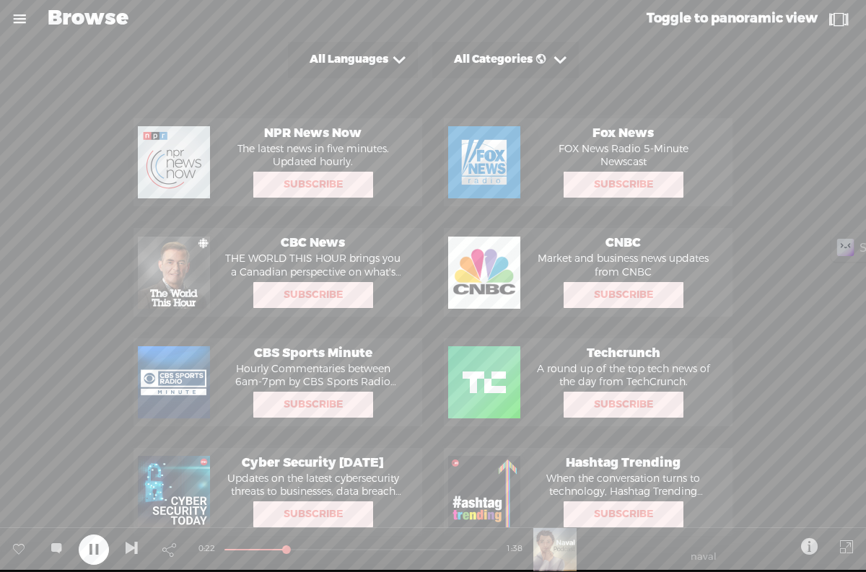
click at [722, 29] on link "Toggle to panoramic view" at bounding box center [749, 19] width 236 height 38
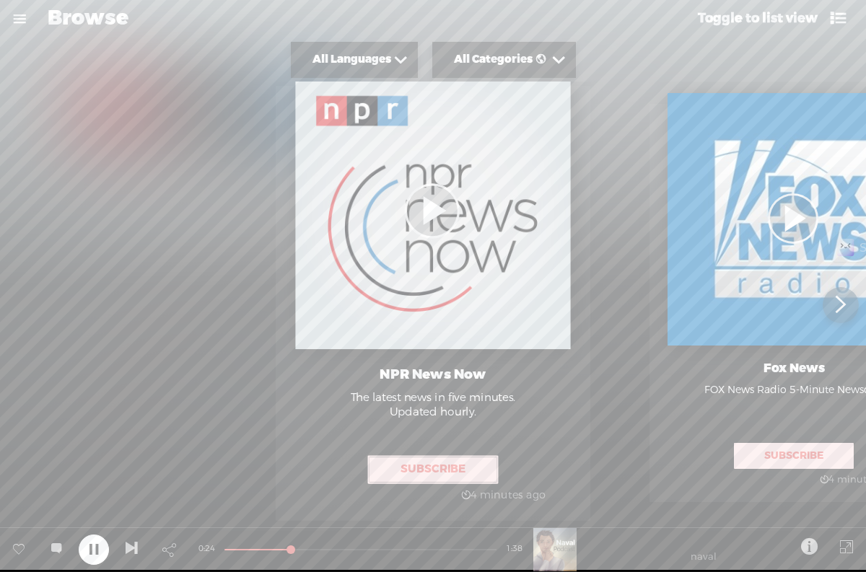
click at [722, 29] on link "Toggle to list view" at bounding box center [774, 19] width 185 height 38
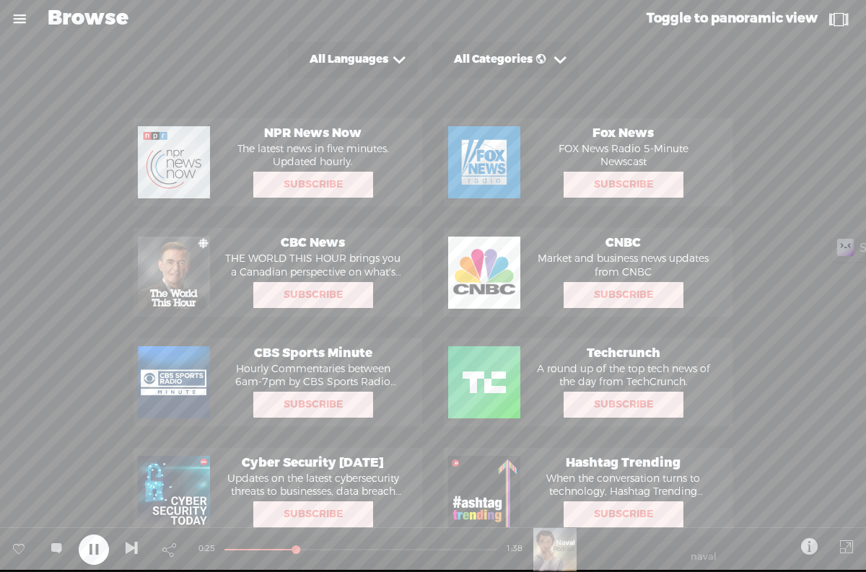
click at [9, 14] on link at bounding box center [20, 19] width 38 height 38
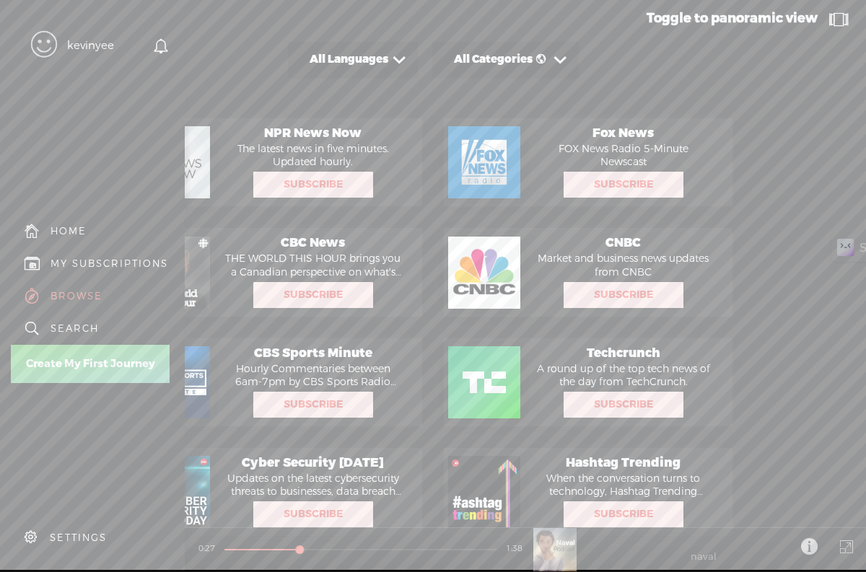
click at [83, 323] on div "SEARCH" at bounding box center [75, 329] width 48 height 12
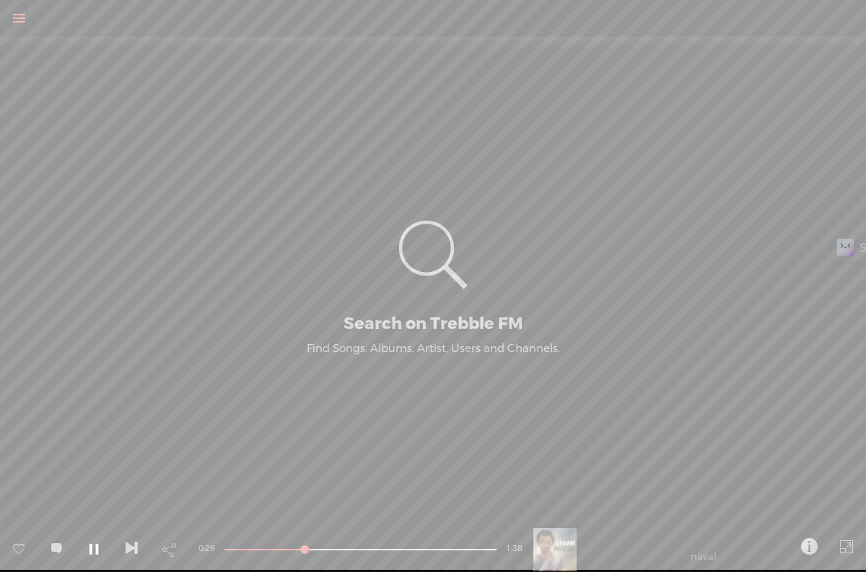
click at [422, 286] on icon at bounding box center [433, 255] width 87 height 117
click at [812, 533] on t at bounding box center [809, 547] width 17 height 28
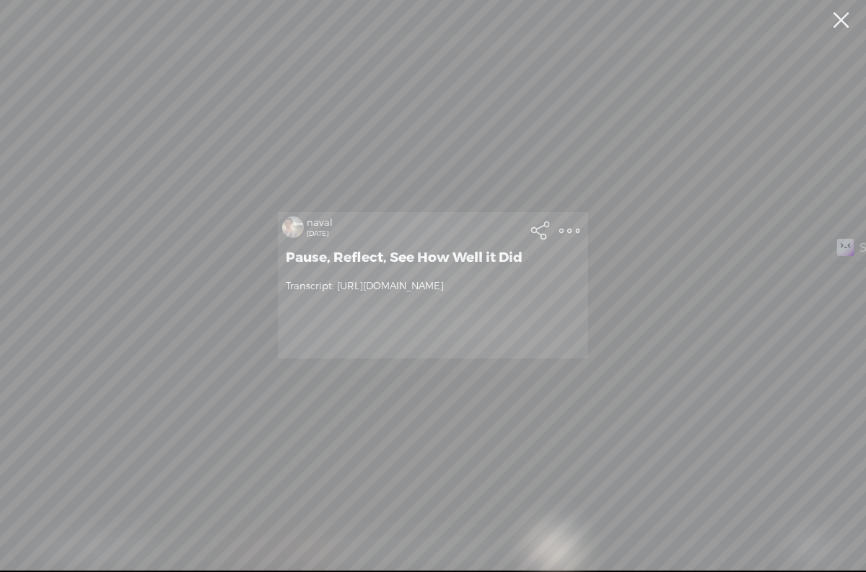
click at [675, 312] on div "naval 5 days ago Pause, Reflect, See How Well it Did Transcript: http://nav.al/…" at bounding box center [433, 285] width 866 height 571
click at [722, 258] on div "naval 5 days ago Pause, Reflect, See How Well it Did Transcript: http://nav.al/…" at bounding box center [433, 285] width 866 height 571
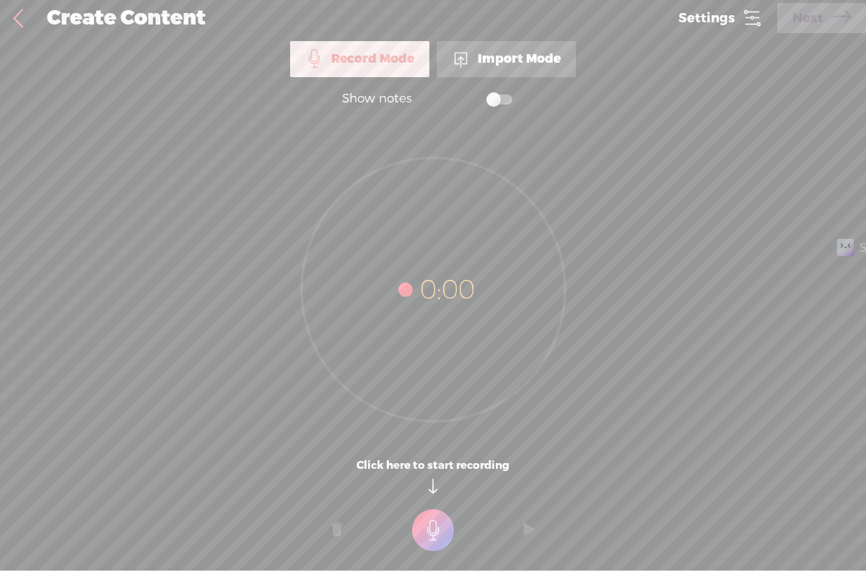
click at [20, 19] on link at bounding box center [18, 19] width 36 height 38
click at [18, 19] on link at bounding box center [18, 19] width 36 height 38
click at [678, 204] on div "0:00" at bounding box center [432, 281] width 865 height 320
click at [505, 61] on div "Import Mode" at bounding box center [506, 59] width 139 height 36
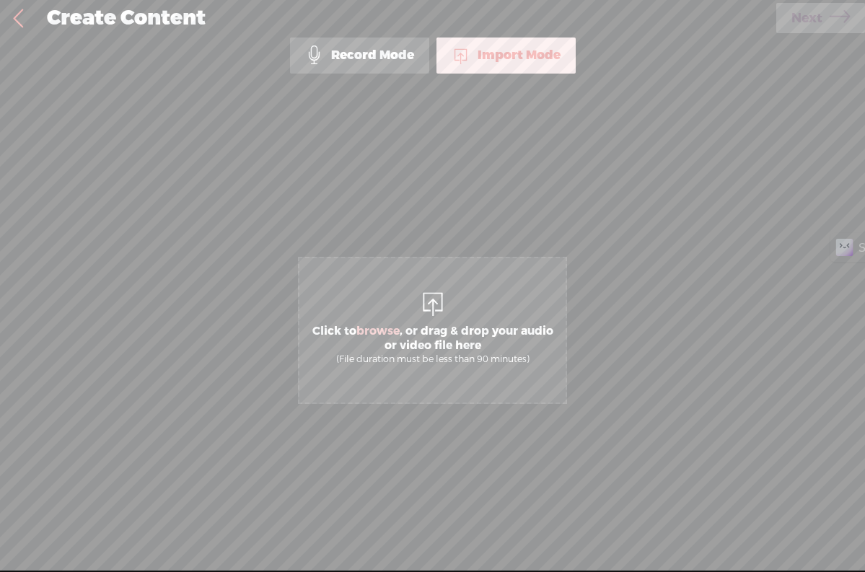
click at [479, 61] on div "Import Mode" at bounding box center [506, 56] width 139 height 36
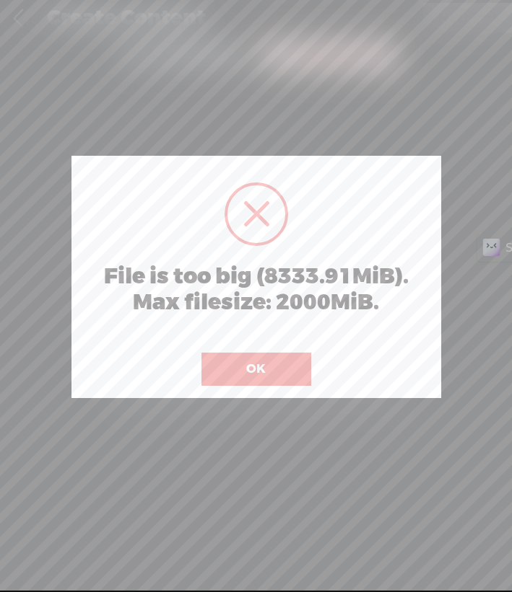
click at [285, 386] on button "OK" at bounding box center [256, 369] width 110 height 33
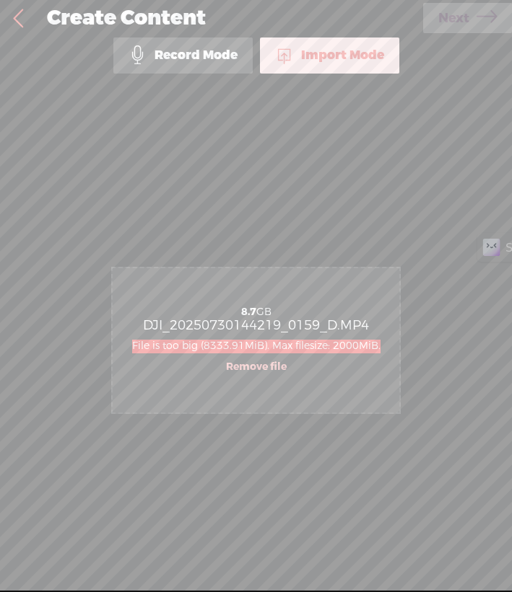
click at [341, 227] on div "Click to browse , or drag & drop your audio or video file here (File duration m…" at bounding box center [256, 340] width 286 height 461
click at [327, 352] on span "File is too big (8333.91MiB). Max filesize: 2000MiB." at bounding box center [256, 346] width 248 height 13
click at [364, 343] on div "8.7 GB DJI_20250730144219_0159_D.MP4 File is too big (8333.91MiB). Max filesize…" at bounding box center [256, 340] width 286 height 144
drag, startPoint x: 299, startPoint y: 4, endPoint x: 325, endPoint y: -6, distance: 28.3
click at [325, 0] on html "Hold on tight . . . kevinyee HOME MY CONTENT MY CHANNEL MY LIBRARY MY JOURNEYS …" at bounding box center [256, 296] width 512 height 592
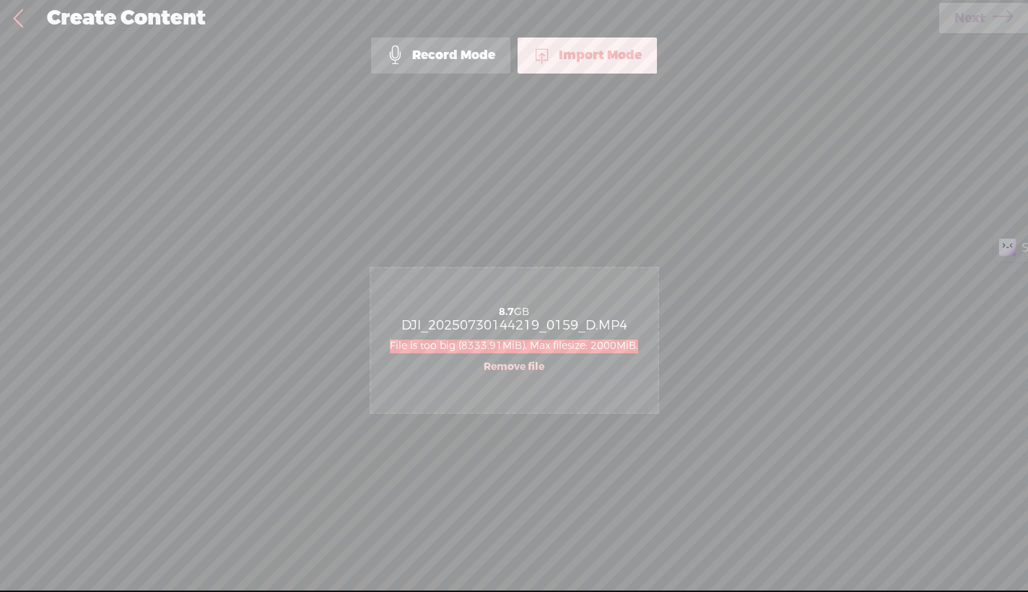
click at [820, 165] on div "Import Mode Record Mode Import Mode Text Language: *: English (US) English (US)…" at bounding box center [514, 313] width 1028 height 551
click at [865, 84] on div "Import Mode Record Mode Import Mode Text Language: *: English (US) English (US)…" at bounding box center [514, 313] width 1028 height 551
